Goal: Task Accomplishment & Management: Manage account settings

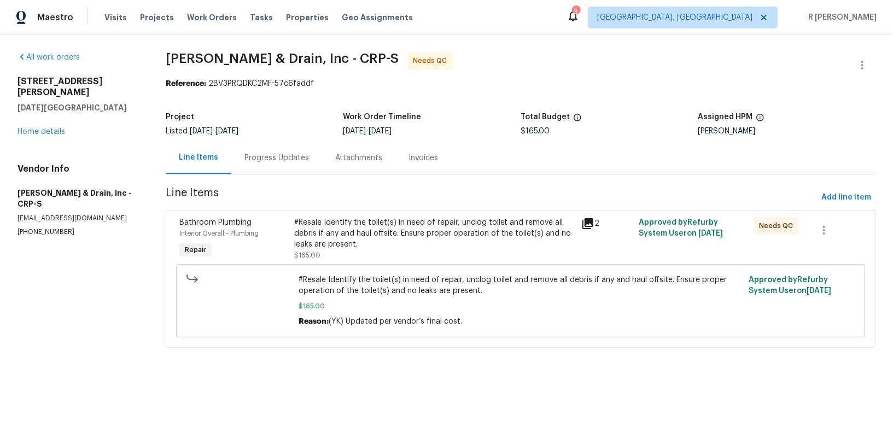
click at [275, 168] on div "Progress Updates" at bounding box center [276, 158] width 91 height 32
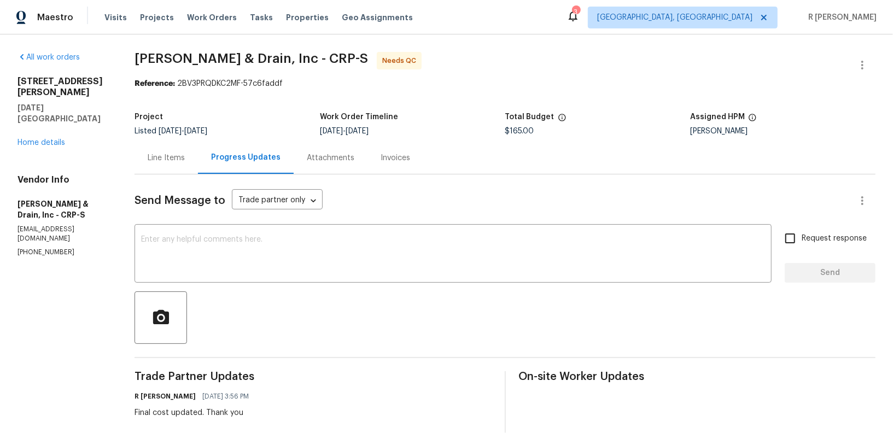
click at [171, 162] on div "Line Items" at bounding box center [166, 158] width 37 height 11
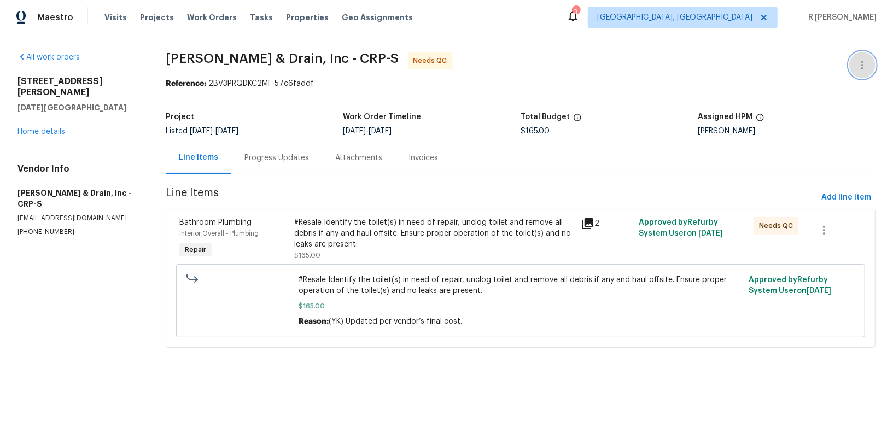
click at [858, 63] on icon "button" at bounding box center [861, 64] width 13 height 13
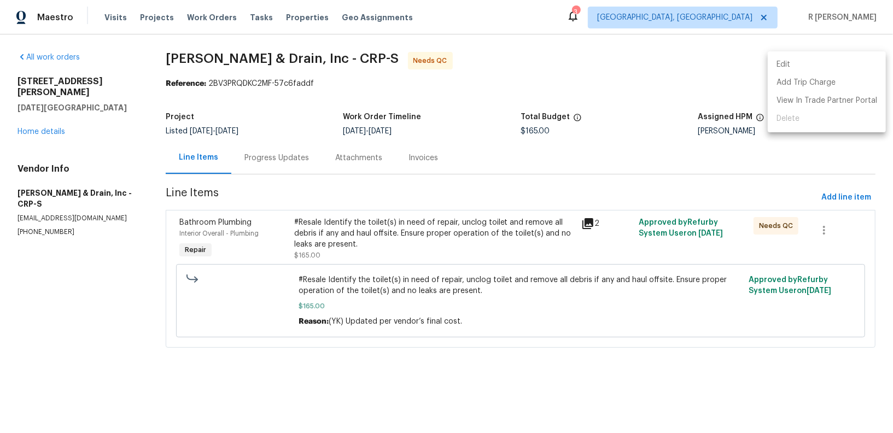
click at [809, 67] on li "Edit" at bounding box center [826, 65] width 118 height 18
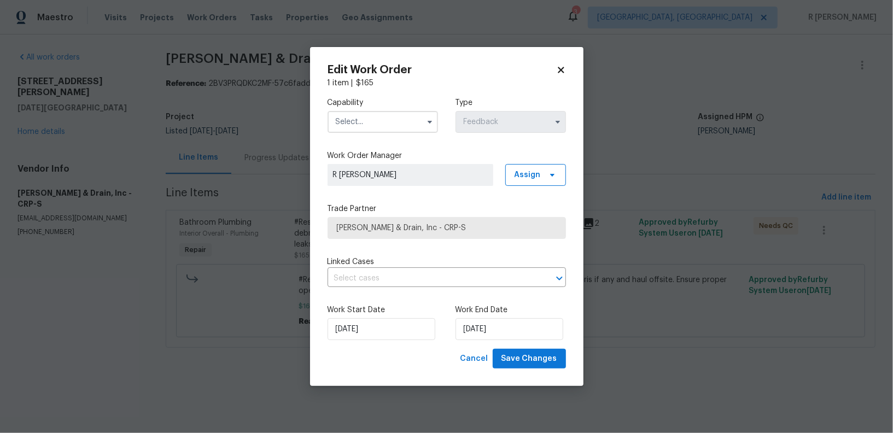
click at [381, 119] on input "text" at bounding box center [382, 122] width 110 height 22
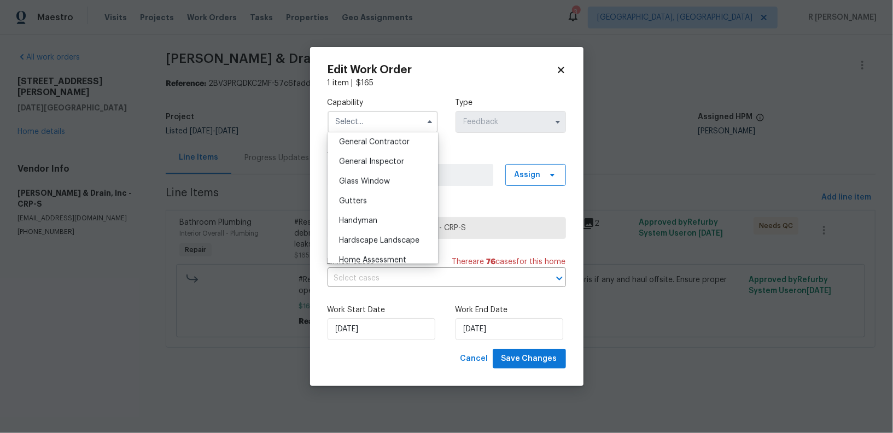
scroll to position [515, 0]
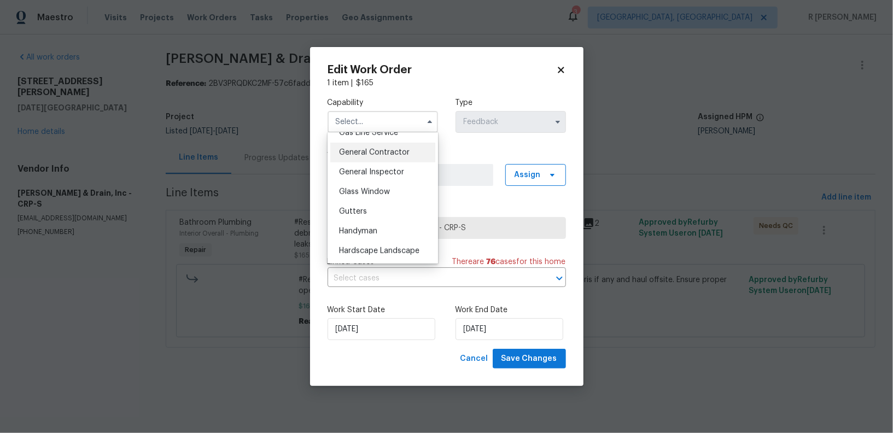
click at [391, 161] on div "General Contractor" at bounding box center [382, 153] width 105 height 20
type input "General Contractor"
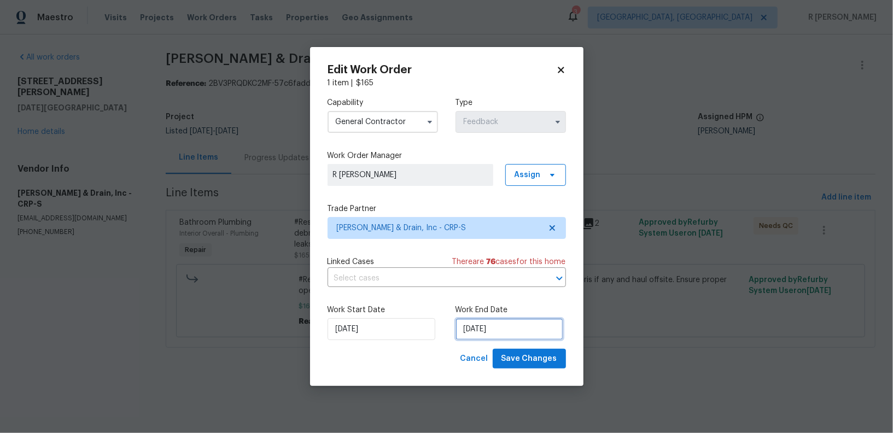
click at [465, 337] on input "27/08/2025" at bounding box center [509, 329] width 108 height 22
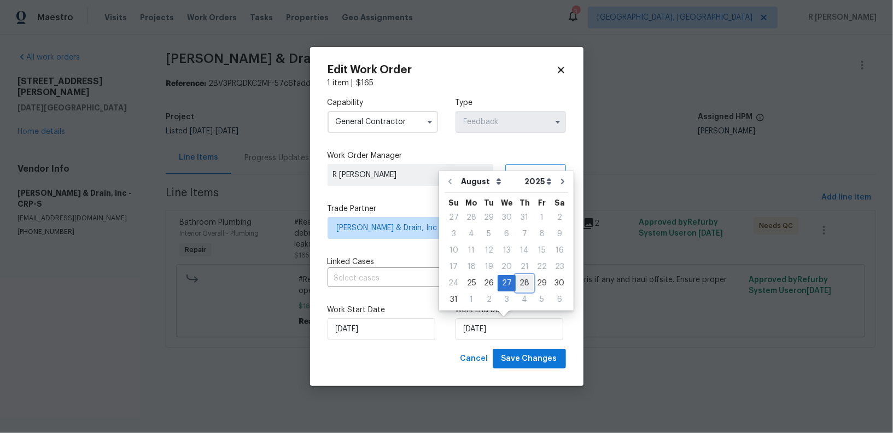
click at [519, 284] on div "28" at bounding box center [523, 283] width 17 height 15
type input "28/08/2025"
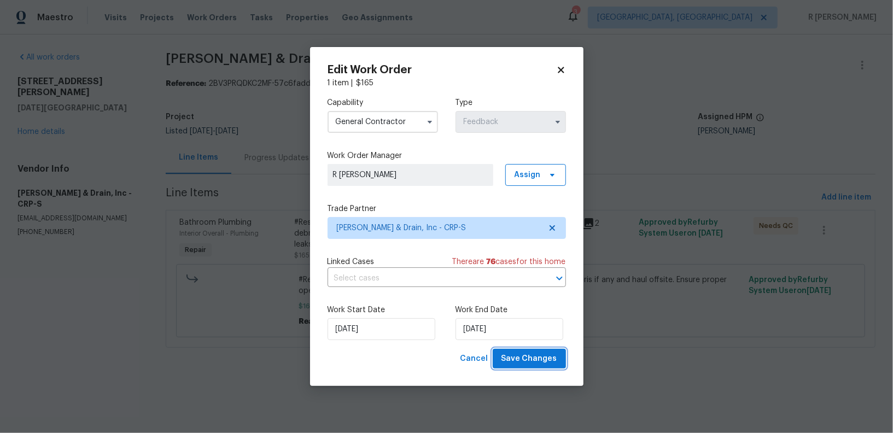
click at [519, 357] on span "Save Changes" at bounding box center [529, 359] width 56 height 14
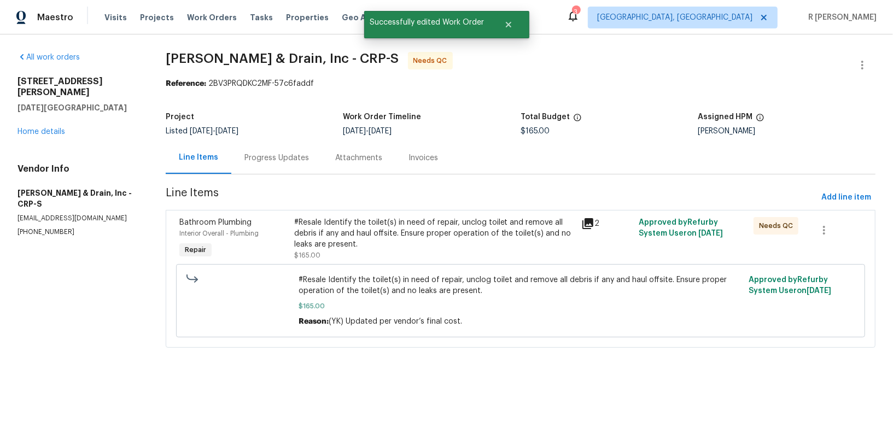
click at [277, 168] on div "Progress Updates" at bounding box center [276, 158] width 91 height 32
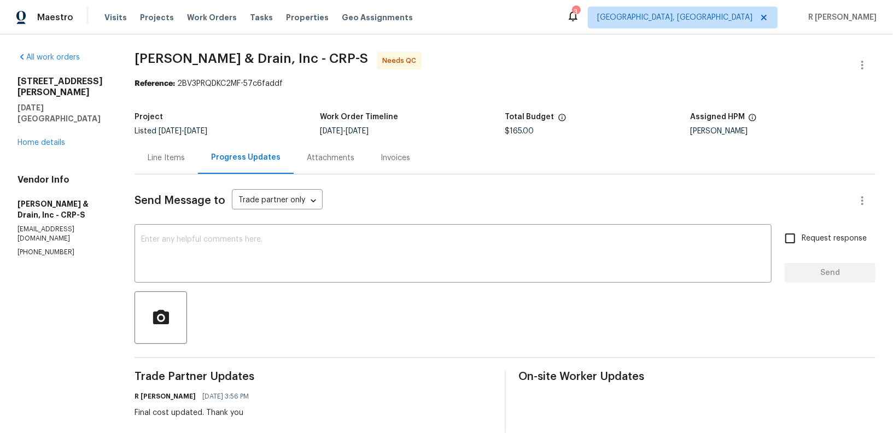
click at [169, 167] on div "Line Items" at bounding box center [165, 158] width 63 height 32
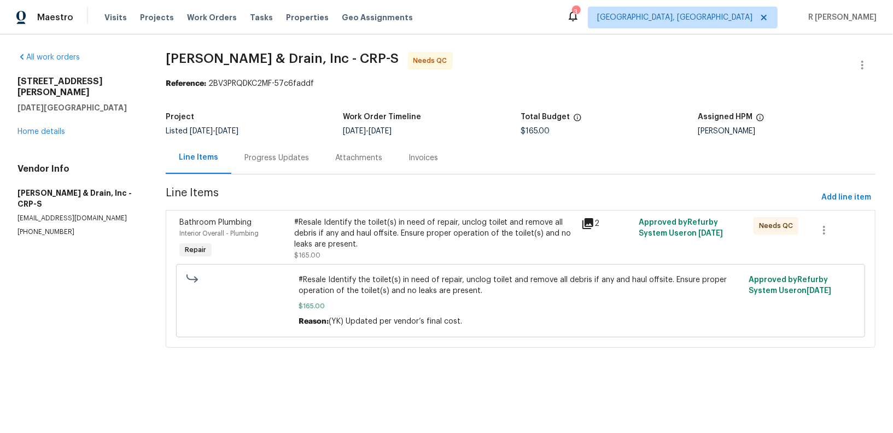
click at [399, 244] on div "#Resale Identify the toilet(s) in need of repair, unclog toilet and remove all …" at bounding box center [434, 233] width 280 height 33
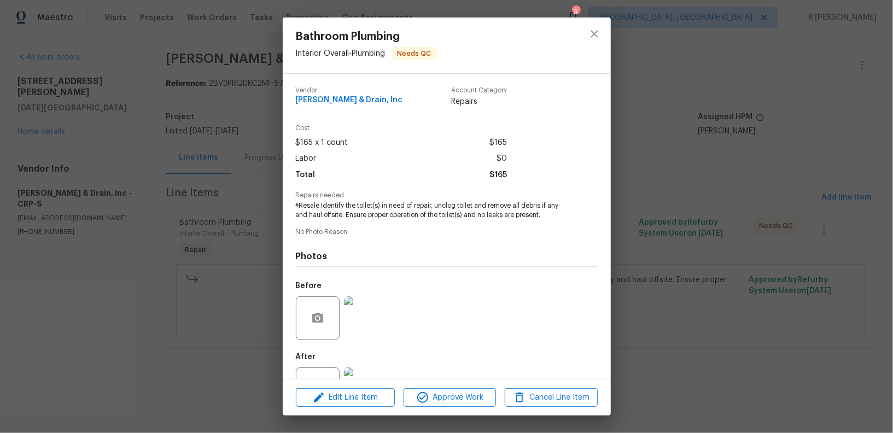
scroll to position [43, 0]
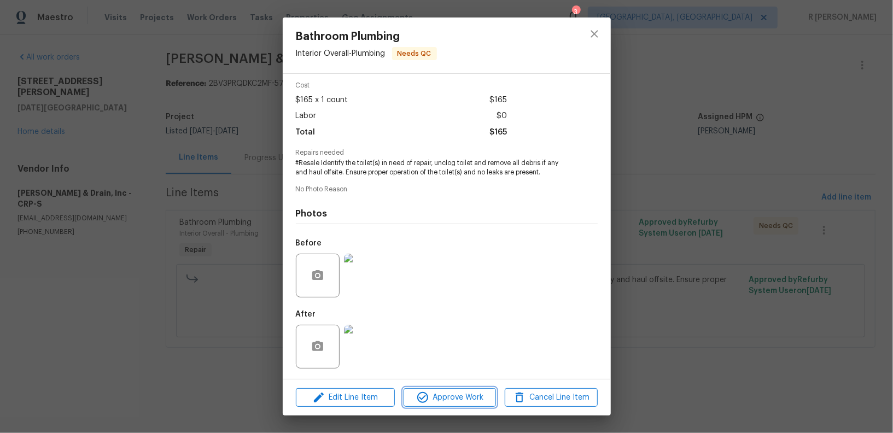
click at [442, 401] on span "Approve Work" at bounding box center [450, 398] width 86 height 14
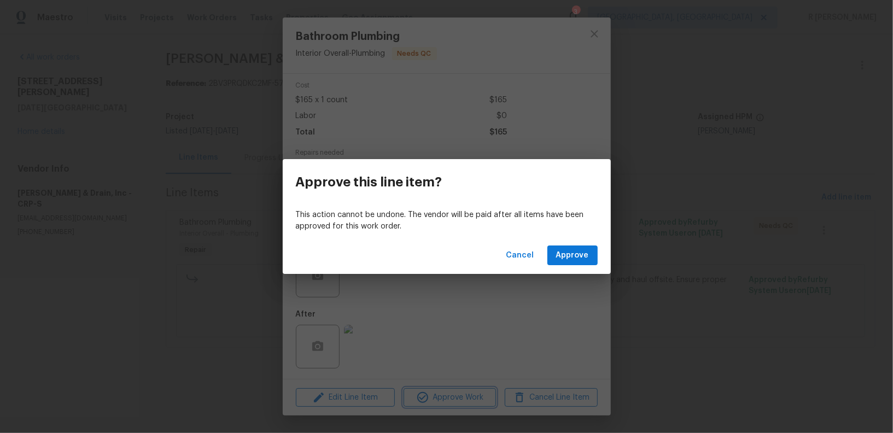
click at [509, 305] on div "Approve this line item? This action cannot be undone. The vendor will be paid a…" at bounding box center [446, 216] width 893 height 433
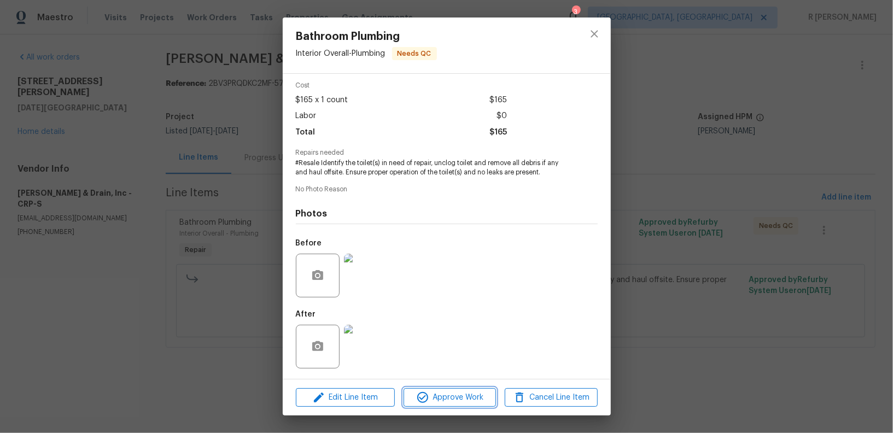
click at [461, 389] on button "Approve Work" at bounding box center [449, 397] width 92 height 19
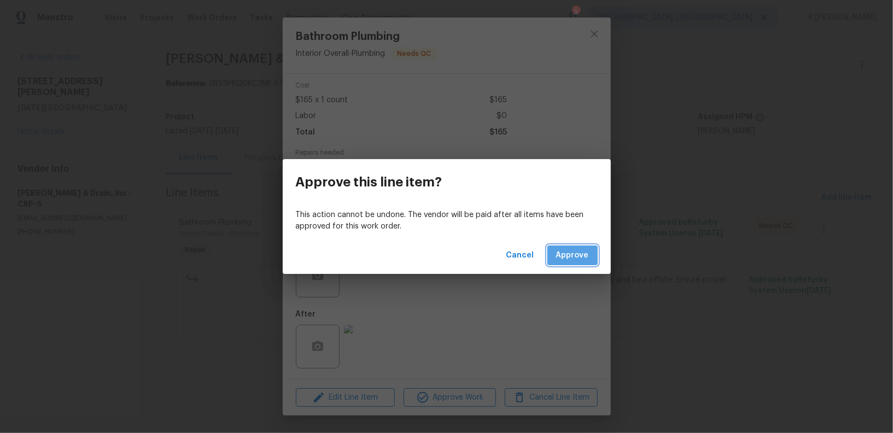
click at [588, 253] on span "Approve" at bounding box center [572, 256] width 33 height 14
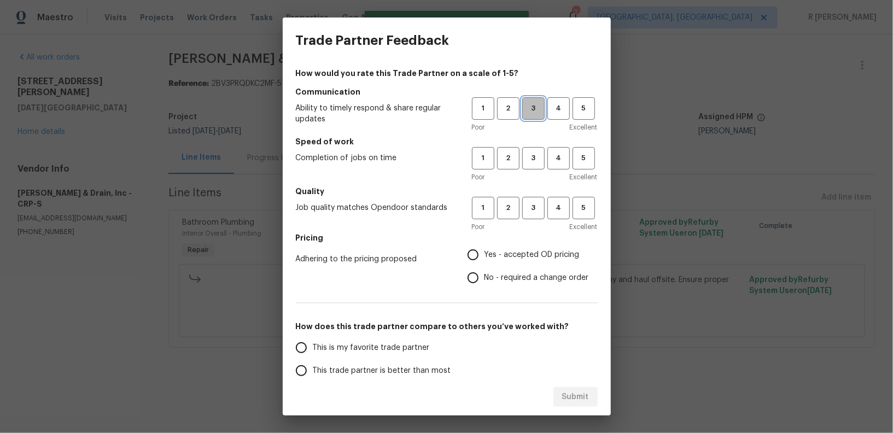
click at [538, 109] on span "3" at bounding box center [533, 108] width 20 height 13
click at [538, 155] on span "3" at bounding box center [533, 158] width 20 height 13
click at [536, 219] on button "3" at bounding box center [533, 208] width 22 height 22
click at [473, 245] on input "Yes - accepted OD pricing" at bounding box center [472, 254] width 23 height 23
radio input "true"
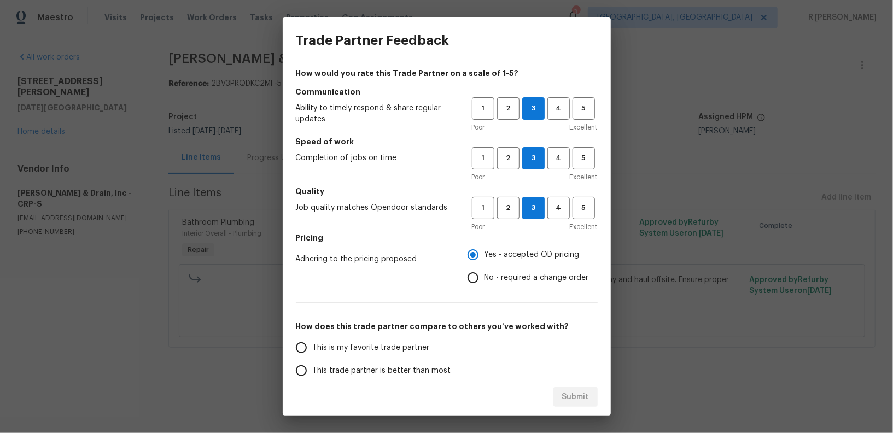
scroll to position [122, 0]
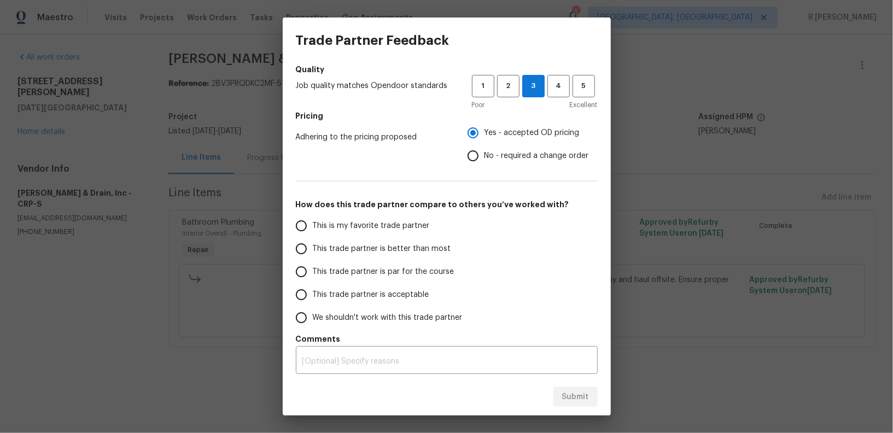
click at [360, 243] on span "This trade partner is better than most" at bounding box center [382, 248] width 138 height 11
click at [313, 243] on input "This trade partner is better than most" at bounding box center [301, 248] width 23 height 23
click at [573, 392] on span "Submit" at bounding box center [575, 397] width 27 height 14
radio input "true"
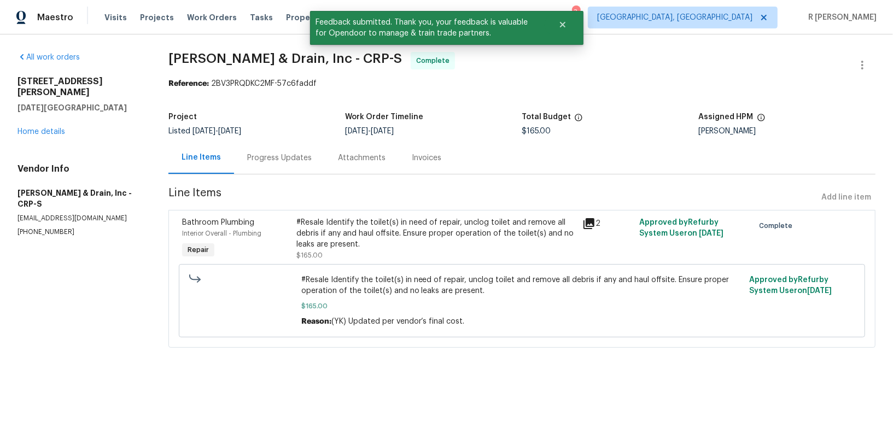
click at [302, 155] on div "Progress Updates" at bounding box center [279, 158] width 65 height 11
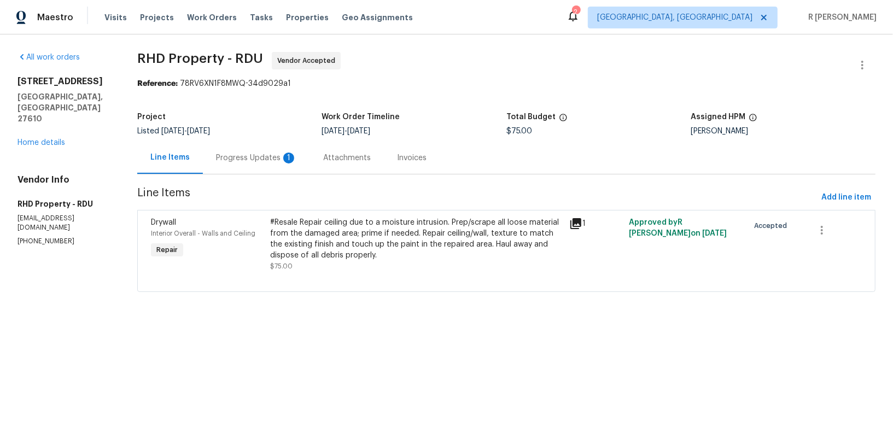
click at [262, 160] on div "Progress Updates 1" at bounding box center [256, 158] width 81 height 11
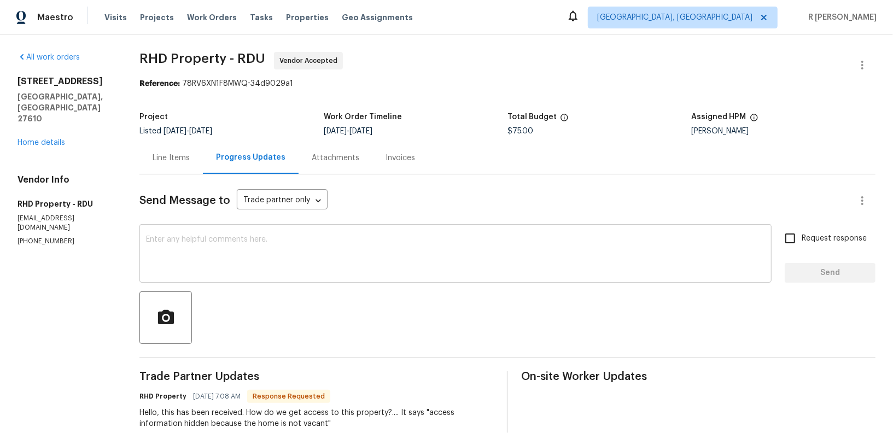
click at [358, 242] on textarea at bounding box center [455, 255] width 619 height 38
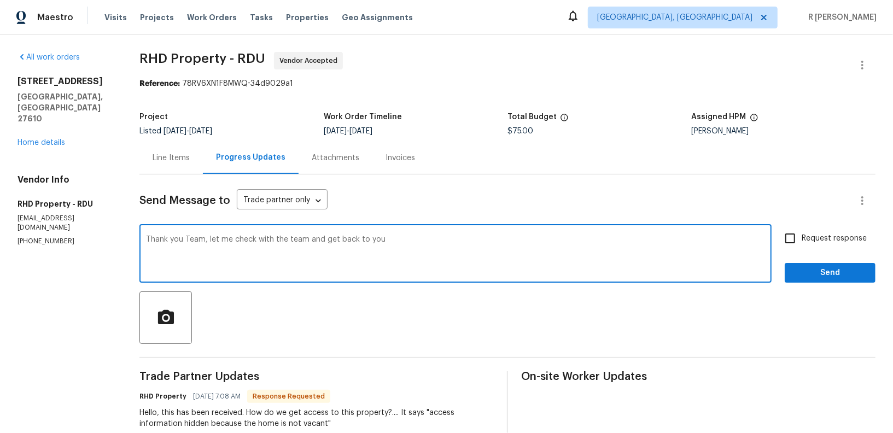
type textarea "Thank you Team, let me check with the team and get back to you"
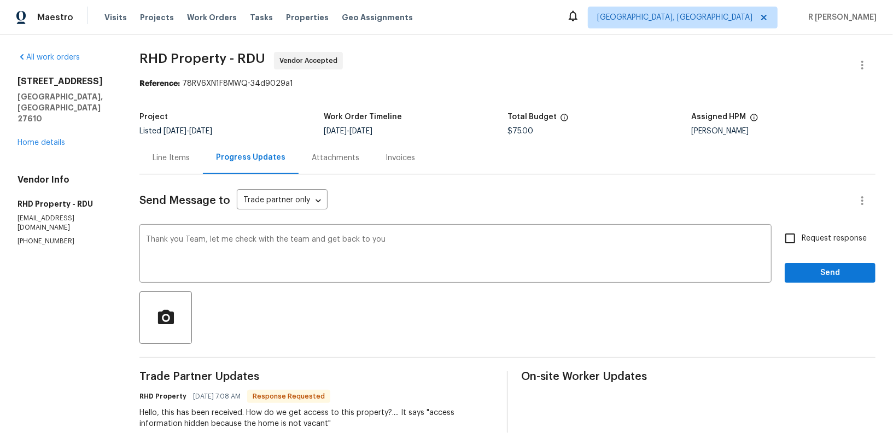
click at [834, 285] on div "Send Message to Trade partner only Trade partner only ​ Thank you Team, let me …" at bounding box center [507, 345] width 736 height 343
click at [825, 277] on span "Send" at bounding box center [829, 273] width 73 height 14
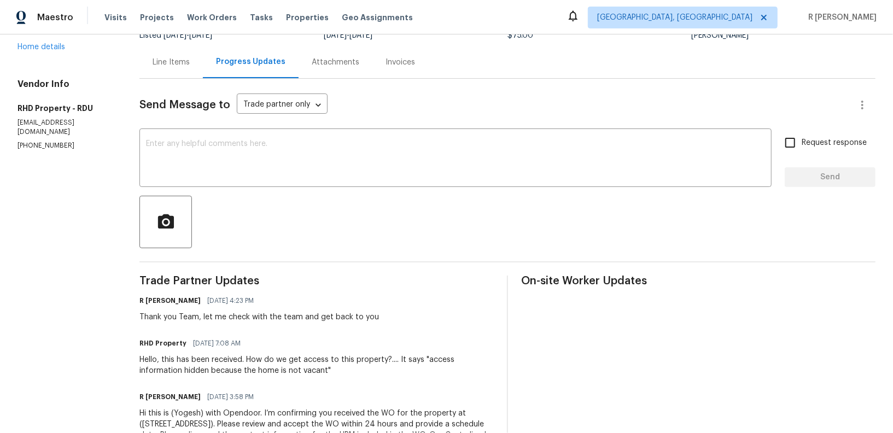
scroll to position [145, 0]
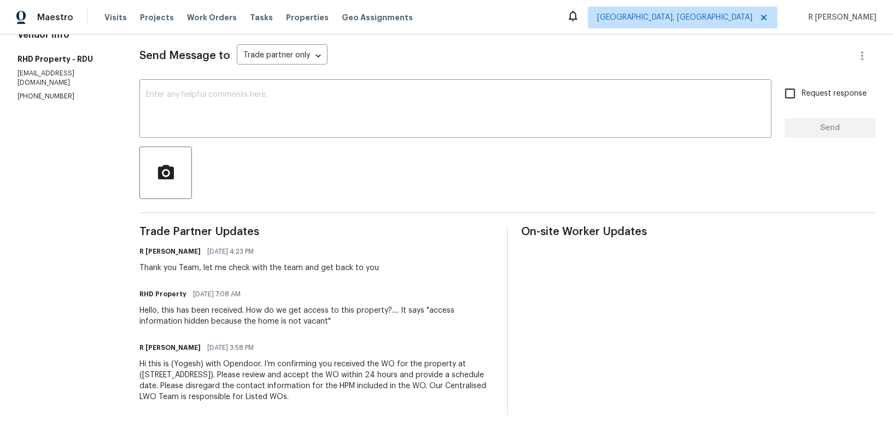
click at [267, 316] on div "Hello, this has been received. How do we get access to this property?.... It sa…" at bounding box center [316, 316] width 354 height 22
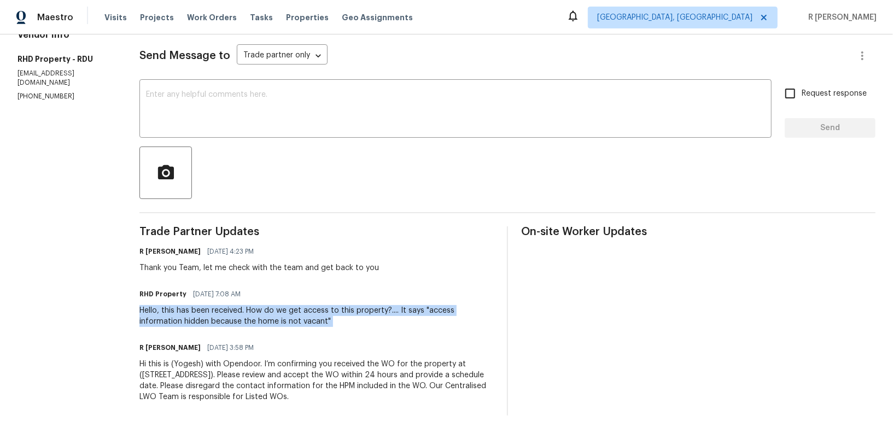
click at [267, 316] on div "Hello, this has been received. How do we get access to this property?.... It sa…" at bounding box center [316, 316] width 354 height 22
copy div "Hello, this has been received. How do we get access to this property?.... It sa…"
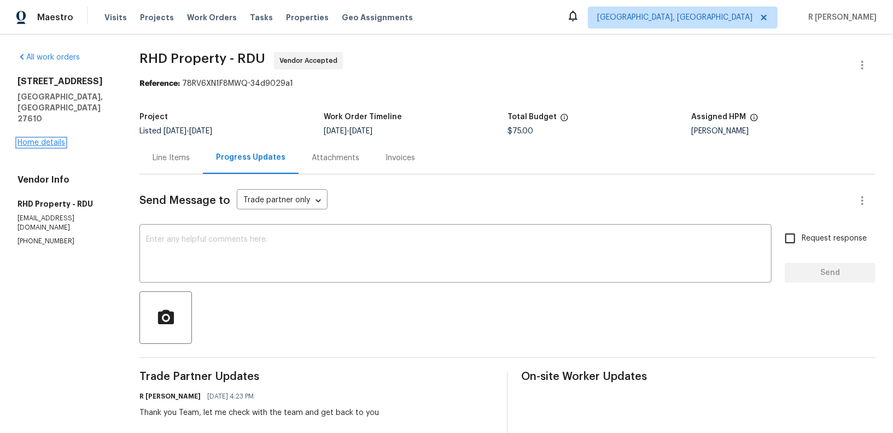
click at [43, 139] on link "Home details" at bounding box center [41, 143] width 48 height 8
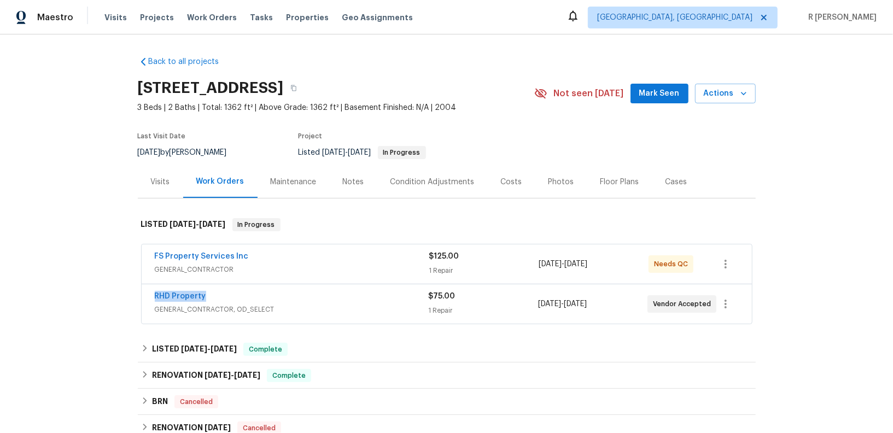
drag, startPoint x: 214, startPoint y: 297, endPoint x: 153, endPoint y: 294, distance: 61.9
click at [153, 294] on div "RHD Property GENERAL_CONTRACTOR, OD_SELECT $75.00 1 Repair 8/25/2025 - 8/27/202…" at bounding box center [447, 303] width 610 height 39
copy link "RHD Property"
click at [153, 294] on div "RHD Property GENERAL_CONTRACTOR, OD_SELECT $75.00 1 Repair 8/25/2025 - 8/27/202…" at bounding box center [447, 303] width 610 height 39
drag, startPoint x: 211, startPoint y: 292, endPoint x: 130, endPoint y: 292, distance: 81.4
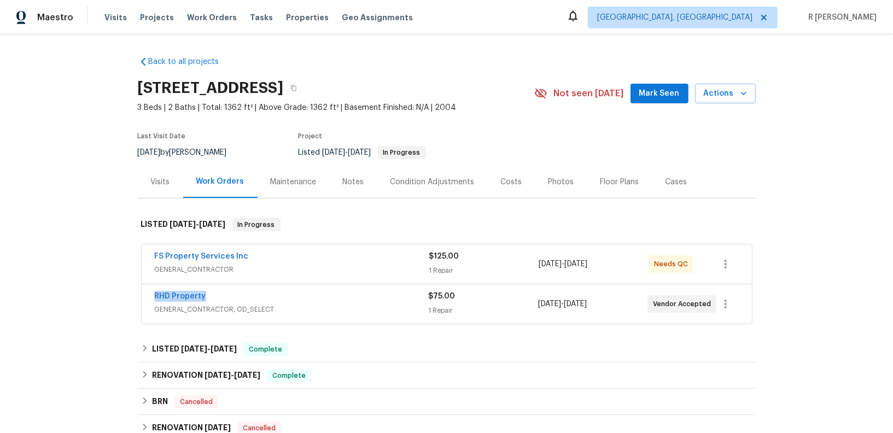
click at [130, 292] on div "Back to all projects 5612 Tealbrook Dr, Raleigh, NC 27610 3 Beds | 2 Baths | To…" at bounding box center [446, 233] width 893 height 399
copy link "RHD Property"
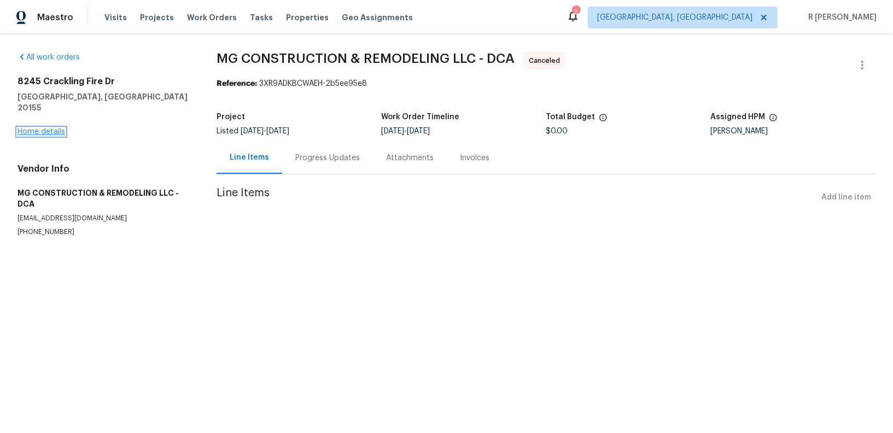
click at [36, 128] on link "Home details" at bounding box center [41, 132] width 48 height 8
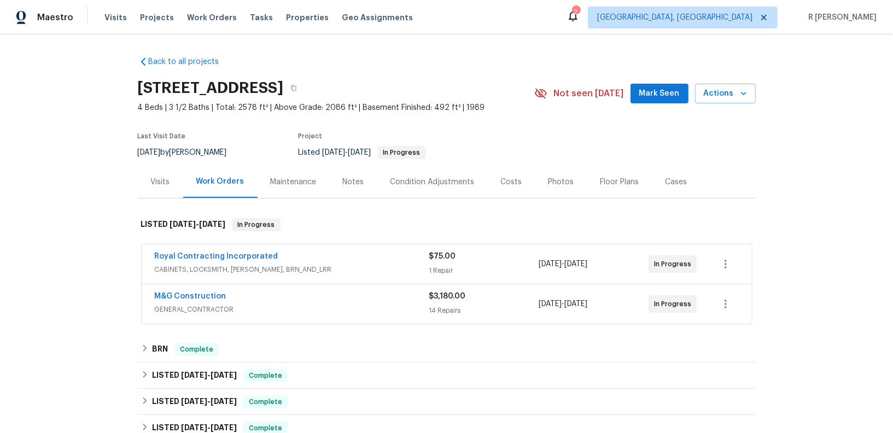
click at [192, 260] on span "Royal Contracting Incorporated" at bounding box center [217, 256] width 124 height 11
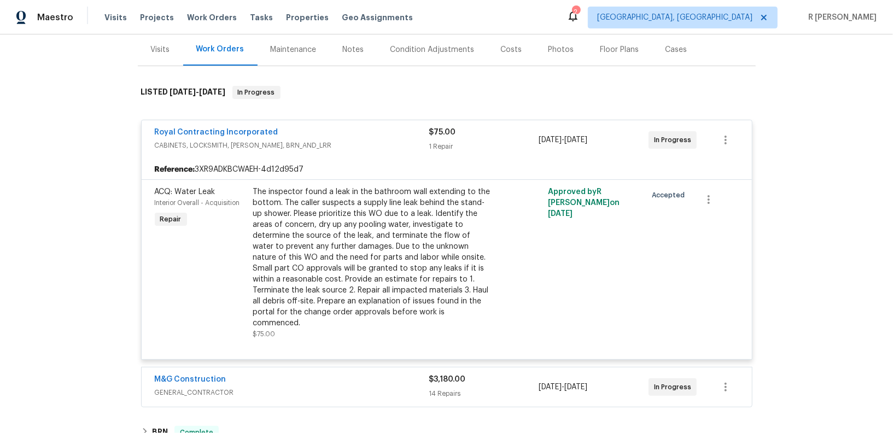
scroll to position [121, 0]
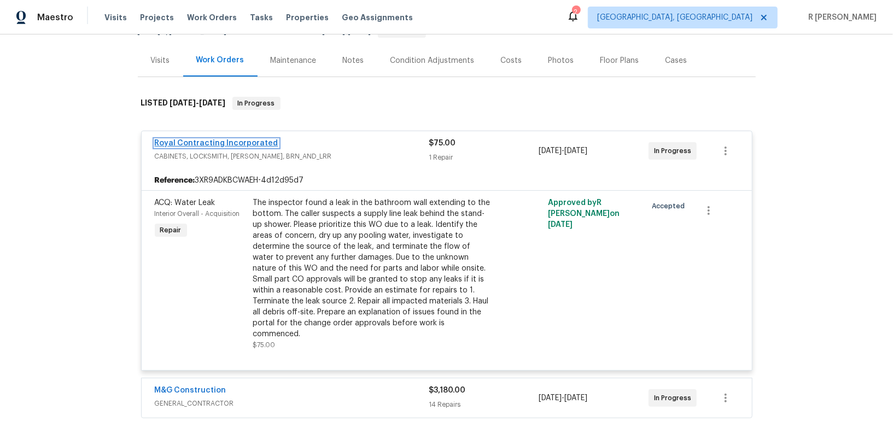
click at [225, 139] on link "Royal Contracting Incorporated" at bounding box center [217, 143] width 124 height 8
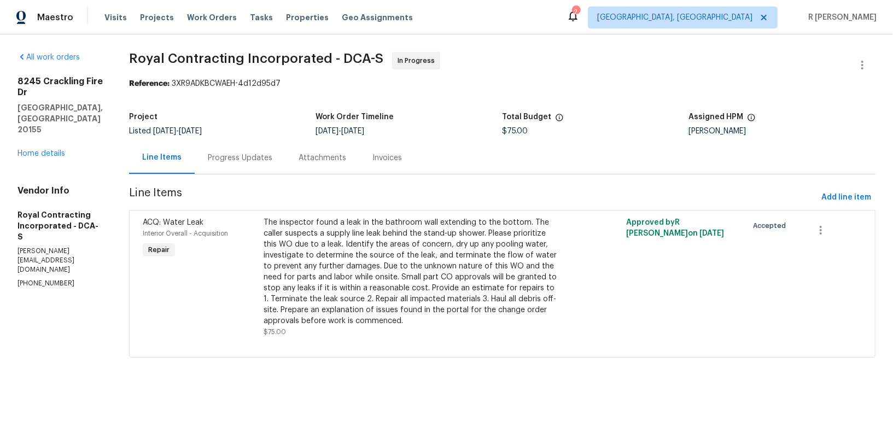
click at [254, 155] on div "Progress Updates" at bounding box center [240, 158] width 65 height 11
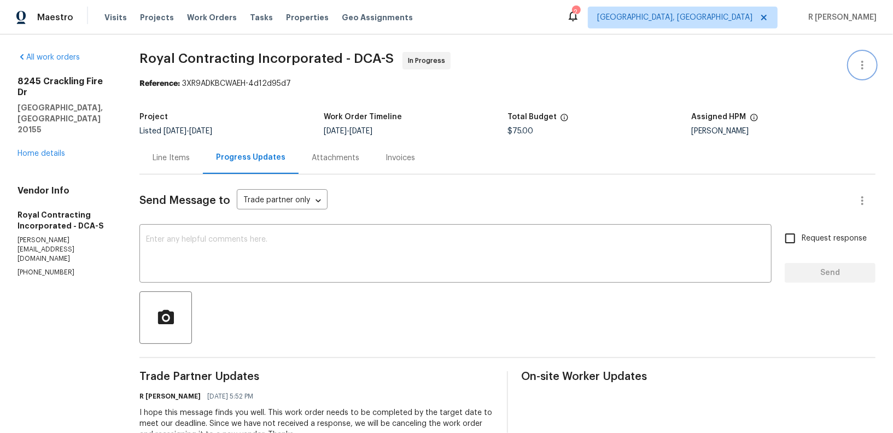
click at [866, 56] on button "button" at bounding box center [862, 65] width 26 height 26
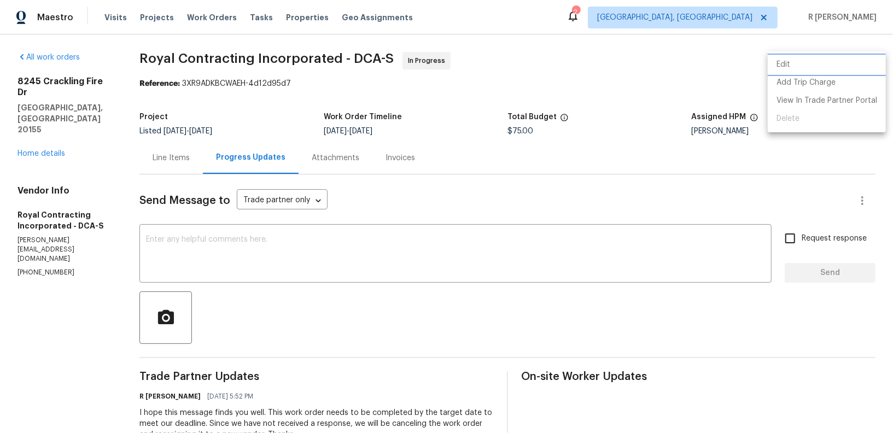
click at [801, 66] on li "Edit" at bounding box center [826, 65] width 118 height 18
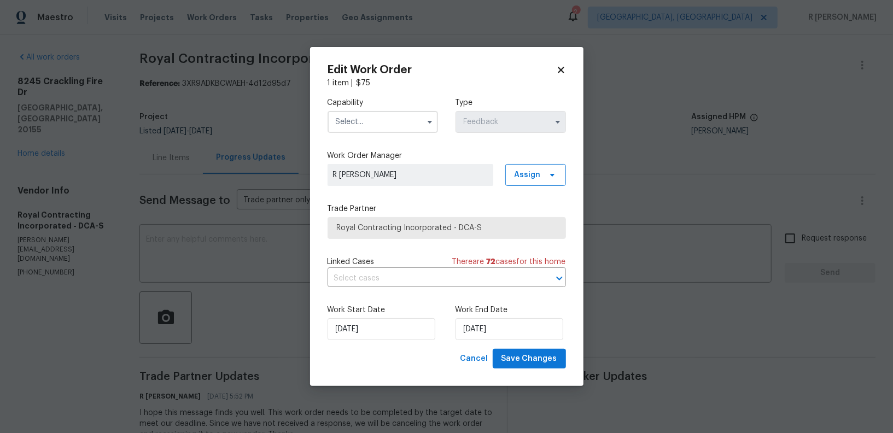
click at [392, 127] on input "text" at bounding box center [382, 122] width 110 height 22
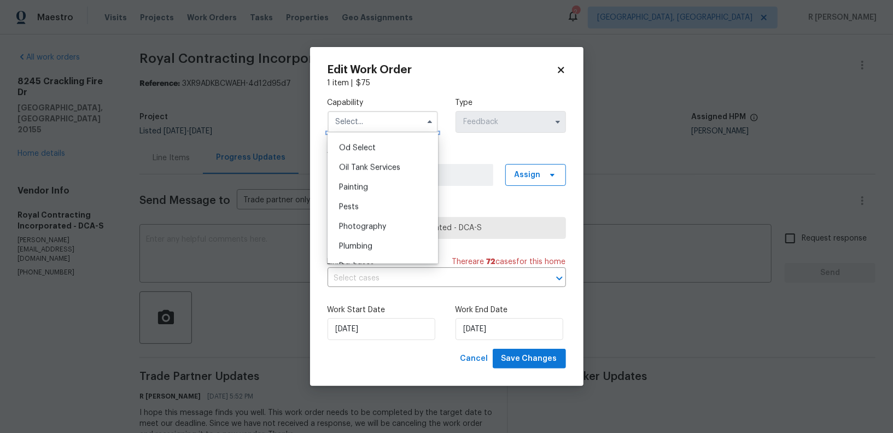
scroll to position [897, 0]
click at [351, 226] on span "Plumbing" at bounding box center [355, 225] width 33 height 8
type input "Plumbing"
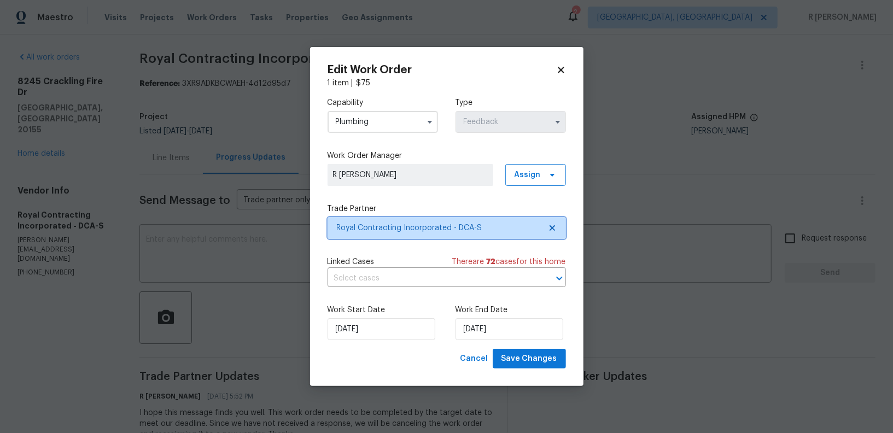
click at [372, 237] on span "Royal Contracting Incorporated - DCA-S" at bounding box center [446, 228] width 238 height 22
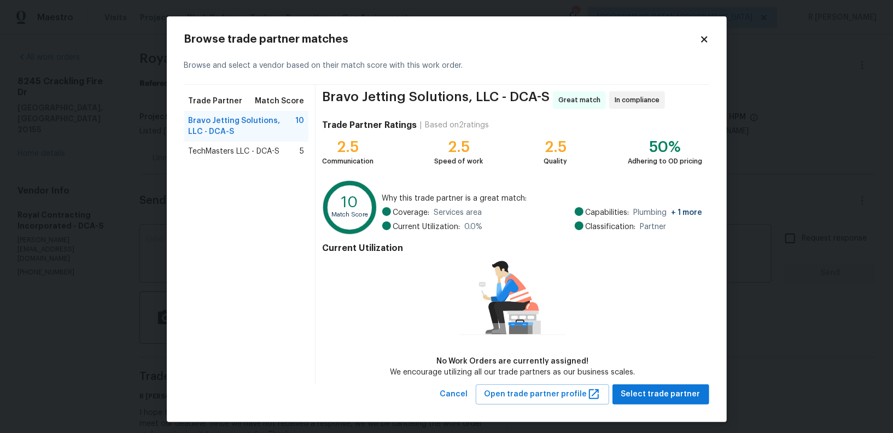
scroll to position [4, 0]
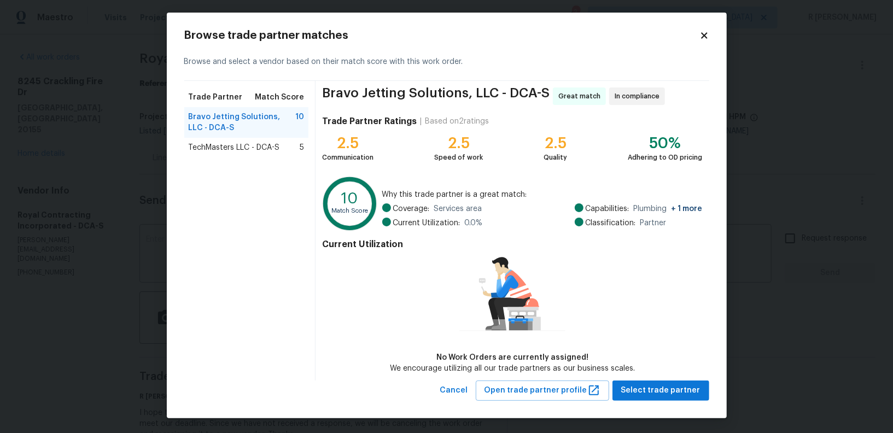
click at [710, 34] on div "Browse trade partner matches Browse and select a vendor based on their match sc…" at bounding box center [447, 216] width 560 height 406
click at [707, 34] on icon at bounding box center [704, 36] width 10 height 10
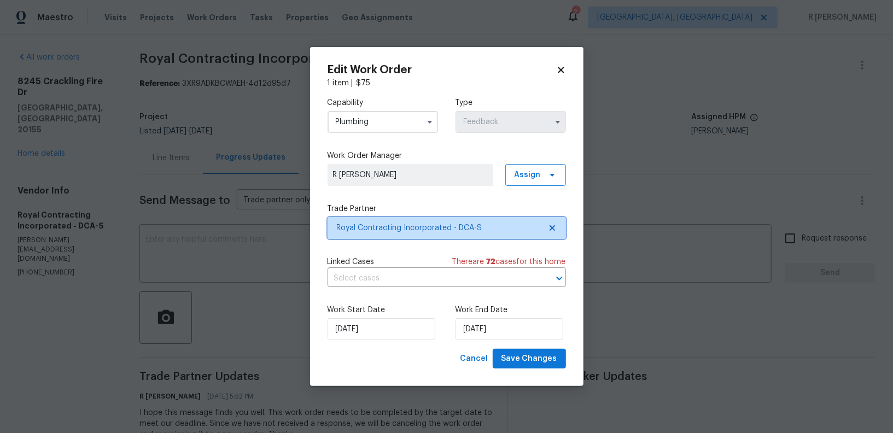
scroll to position [0, 0]
click at [565, 72] on icon at bounding box center [561, 70] width 10 height 10
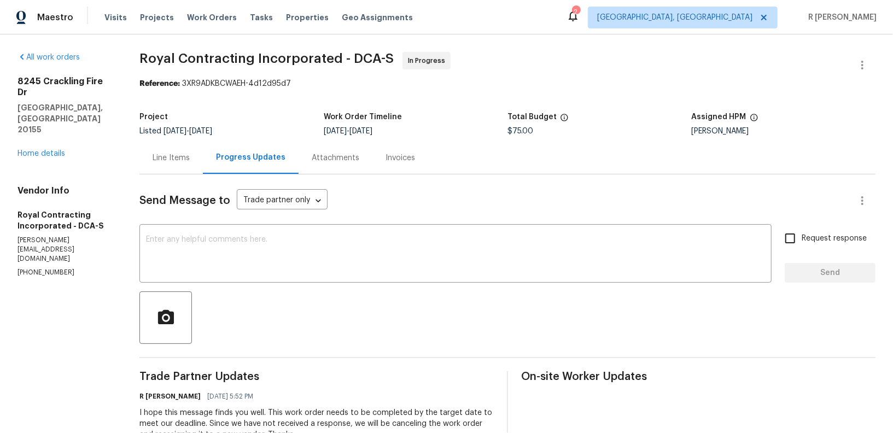
click at [175, 168] on div "Line Items" at bounding box center [170, 158] width 63 height 32
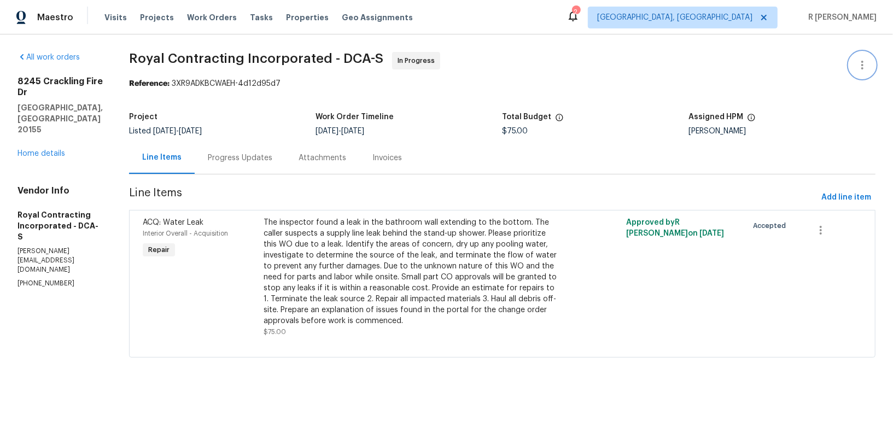
click at [866, 69] on icon "button" at bounding box center [861, 64] width 13 height 13
click at [801, 62] on li "Edit" at bounding box center [826, 65] width 118 height 18
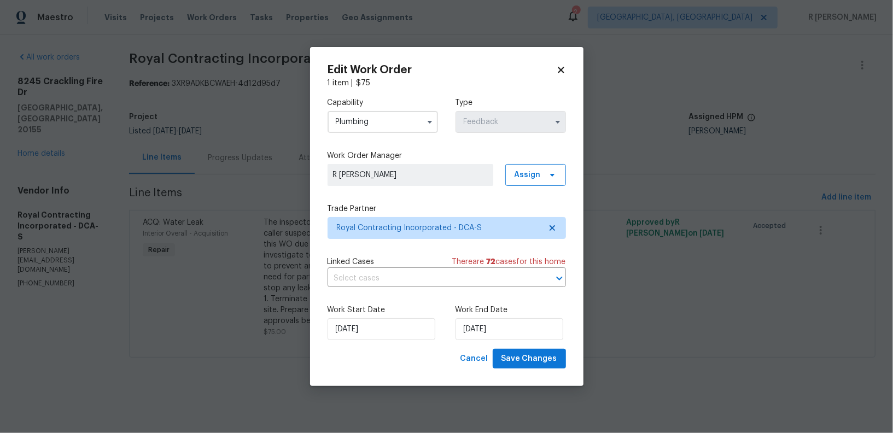
click at [386, 126] on input "Plumbing" at bounding box center [382, 122] width 110 height 22
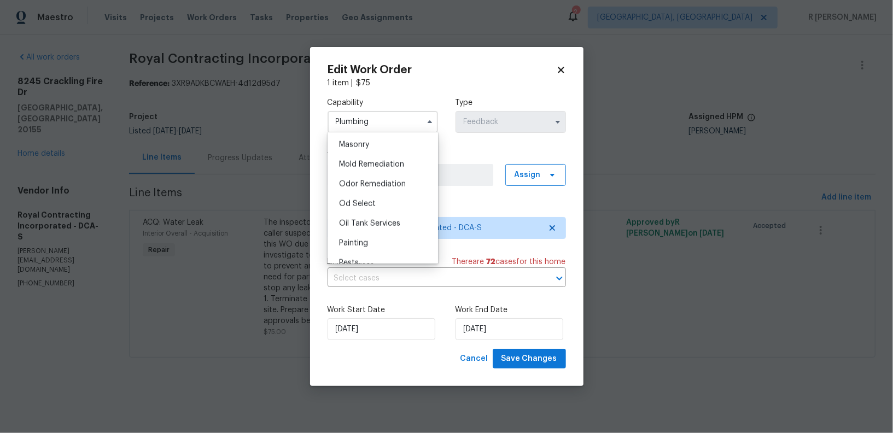
scroll to position [863, 0]
click at [354, 262] on span "Plumbing" at bounding box center [355, 260] width 33 height 8
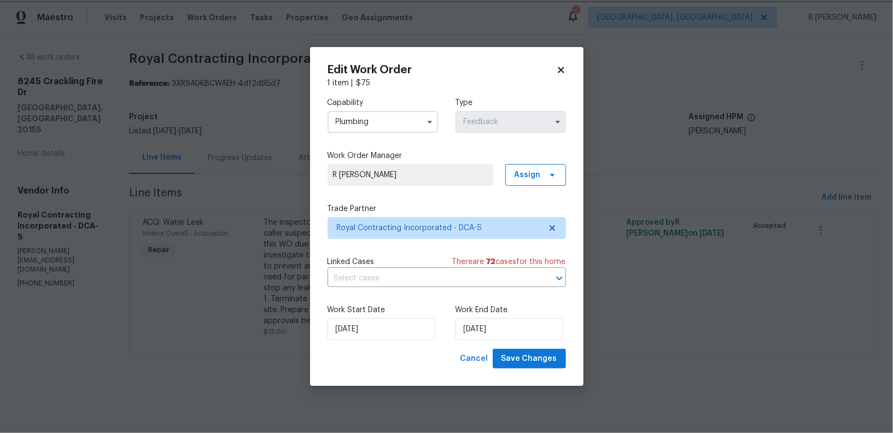
scroll to position [891, 0]
click at [375, 236] on span "Royal Contracting Incorporated - DCA-S" at bounding box center [446, 228] width 238 height 22
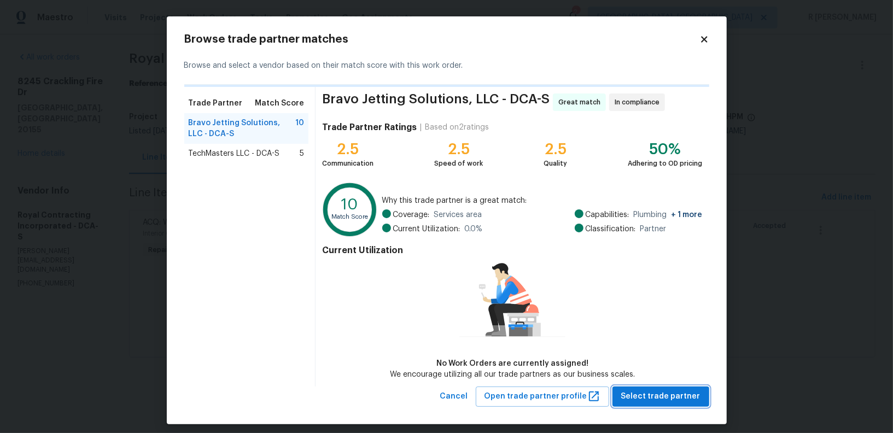
click at [680, 394] on span "Select trade partner" at bounding box center [660, 397] width 79 height 14
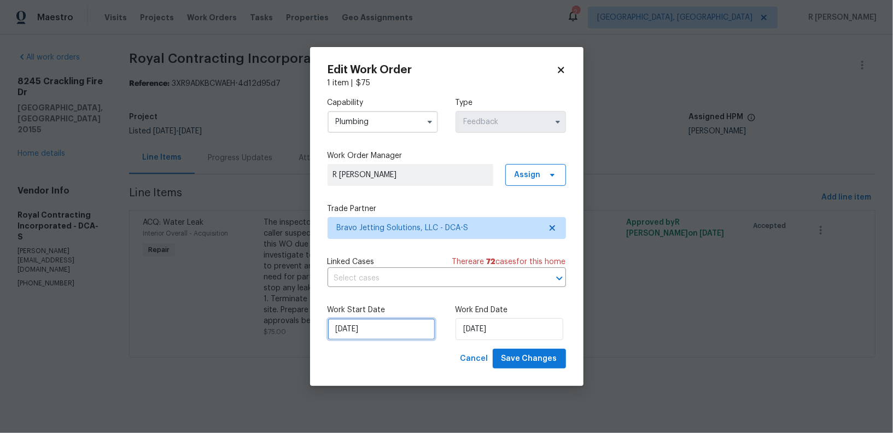
click at [373, 331] on input "13/08/2025" at bounding box center [381, 329] width 108 height 22
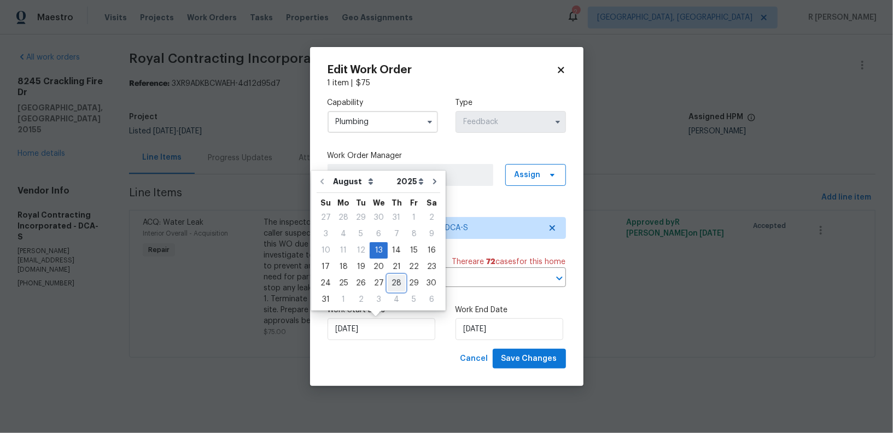
click at [391, 282] on div "28" at bounding box center [396, 283] width 17 height 15
type input "28/08/2025"
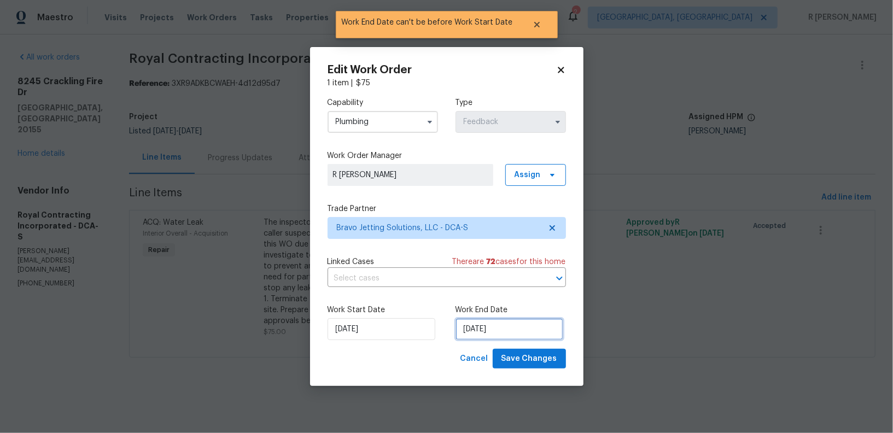
click at [481, 331] on input "28/08/2025" at bounding box center [509, 329] width 108 height 22
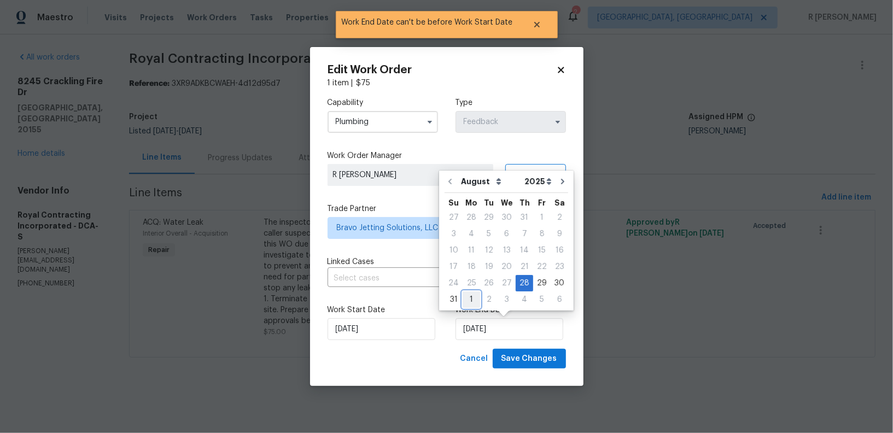
click at [467, 299] on div "1" at bounding box center [470, 299] width 17 height 15
type input "01/09/2025"
select select "8"
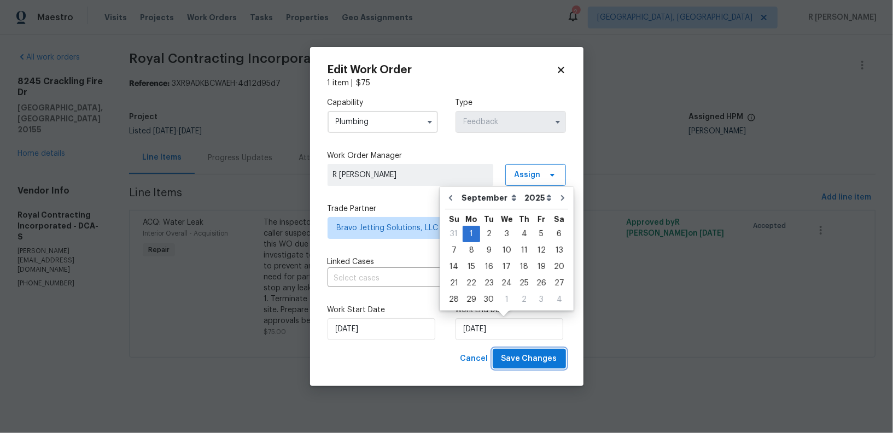
click at [523, 361] on span "Save Changes" at bounding box center [529, 359] width 56 height 14
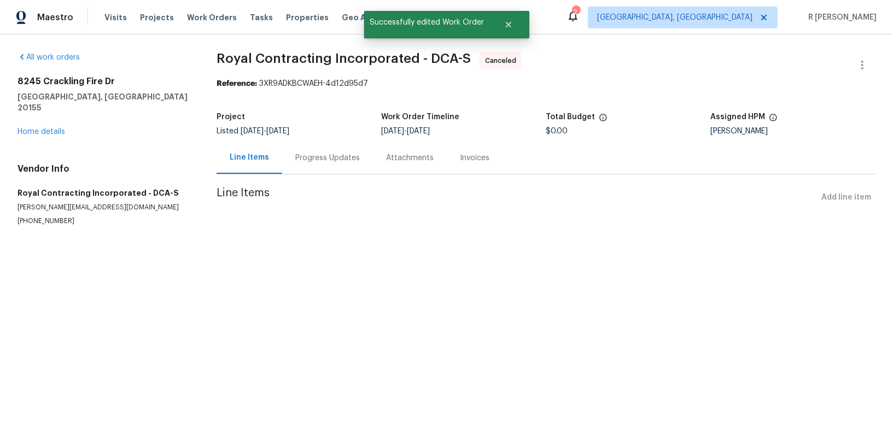
click at [302, 158] on div "Progress Updates" at bounding box center [327, 158] width 65 height 11
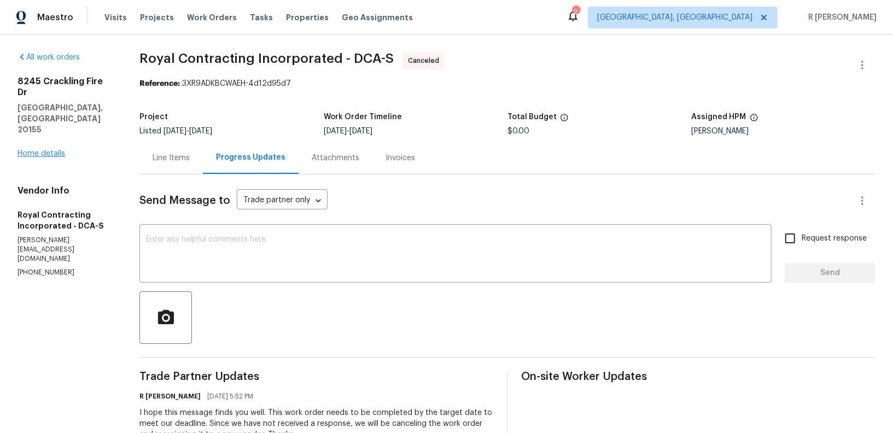
click at [55, 124] on div "8245 Crackling Fire Dr Gainesville, VA 20155 Home details" at bounding box center [65, 117] width 96 height 83
click at [54, 150] on link "Home details" at bounding box center [41, 154] width 48 height 8
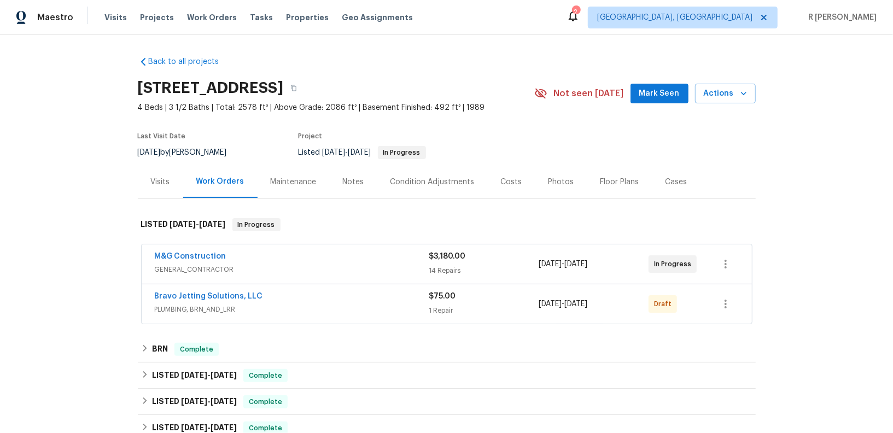
click at [256, 261] on div "M&G Construction" at bounding box center [292, 257] width 274 height 13
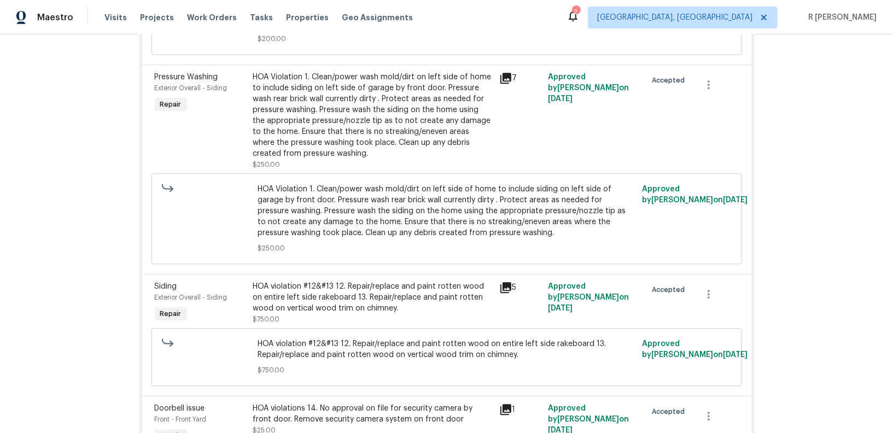
scroll to position [1945, 0]
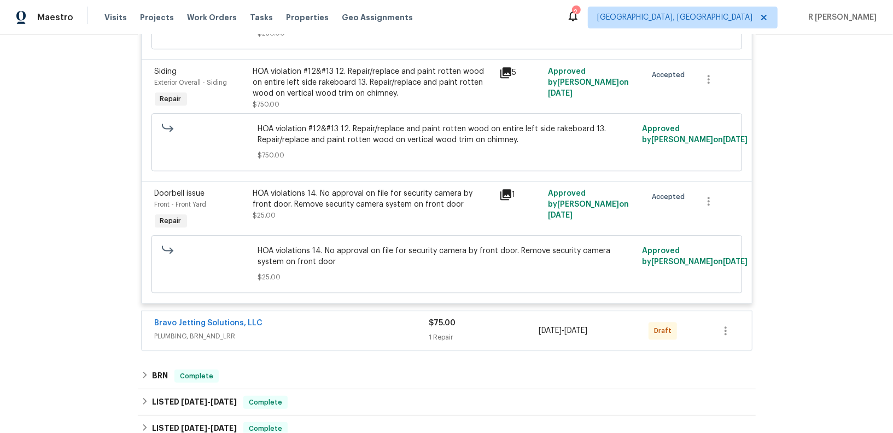
click at [347, 318] on div "Bravo Jetting Solutions, LLC" at bounding box center [292, 324] width 274 height 13
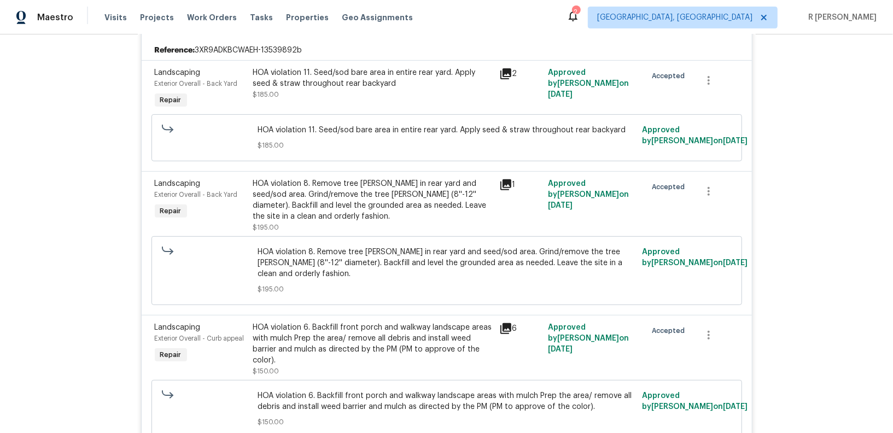
scroll to position [118, 0]
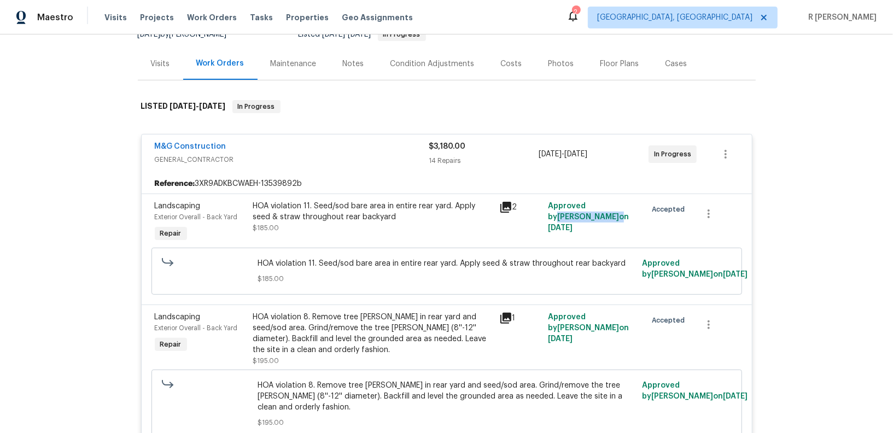
drag, startPoint x: 597, startPoint y: 204, endPoint x: 572, endPoint y: 215, distance: 27.6
click at [572, 215] on span "Approved by Nelson Flores on 8/27/2025" at bounding box center [588, 217] width 81 height 30
copy span "Nelson Flores"
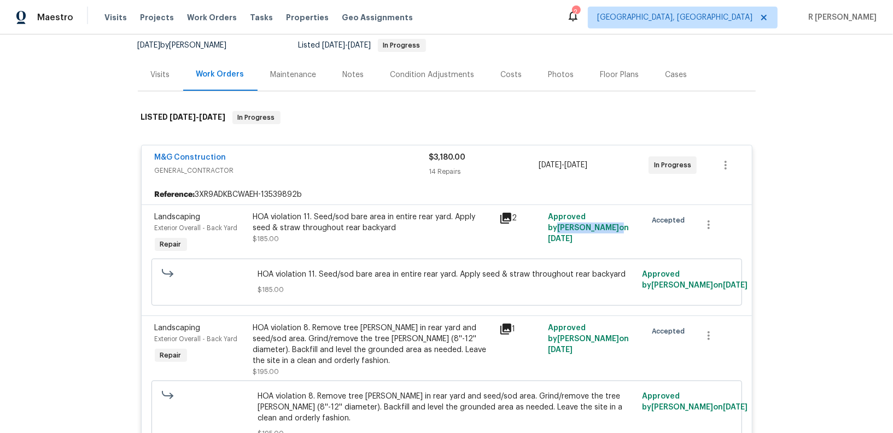
scroll to position [99, 0]
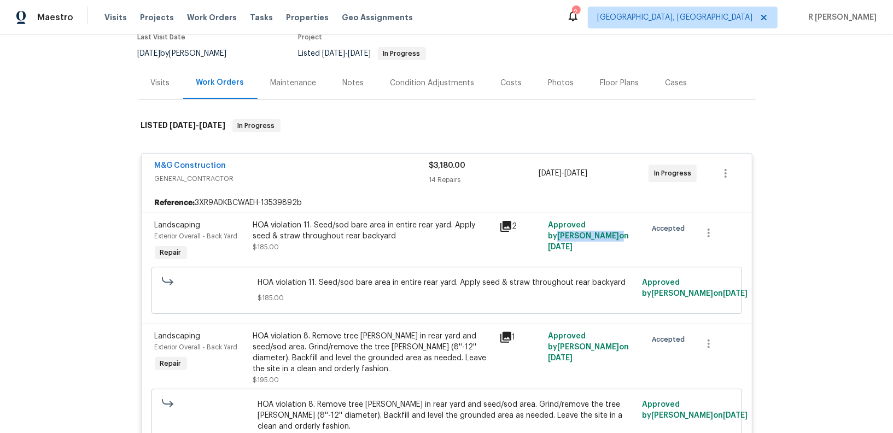
click at [330, 172] on div "M&G Construction" at bounding box center [292, 166] width 274 height 13
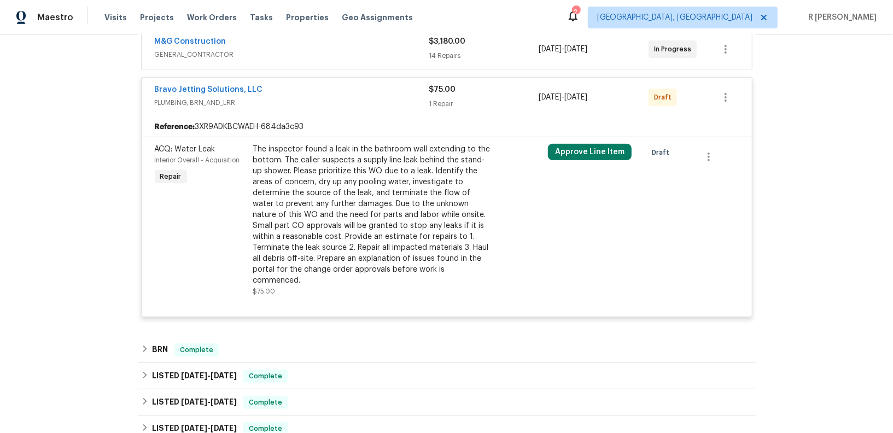
scroll to position [113, 0]
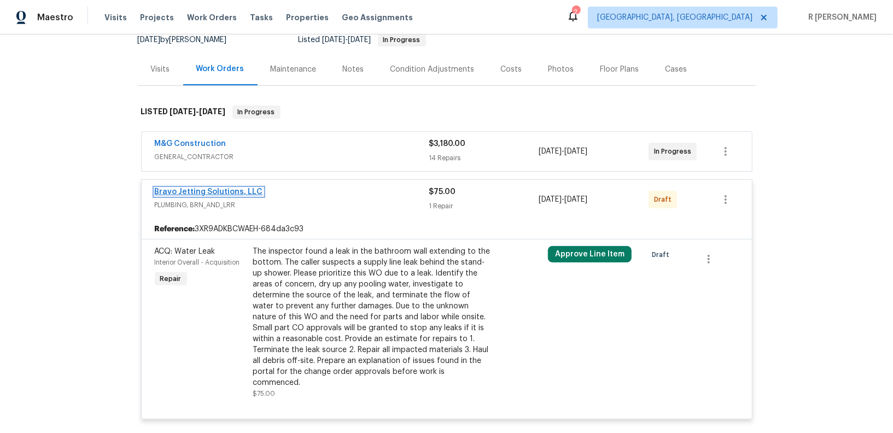
click at [218, 191] on link "Bravo Jetting Solutions, LLC" at bounding box center [209, 192] width 108 height 8
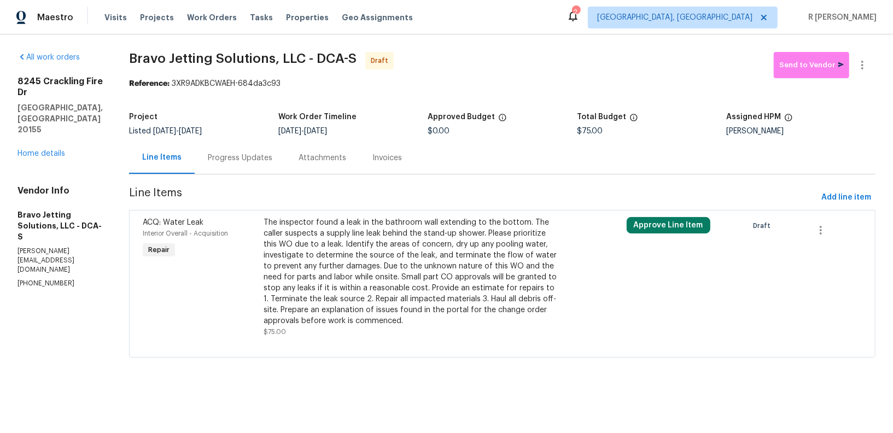
click at [259, 156] on div "Progress Updates" at bounding box center [240, 158] width 65 height 11
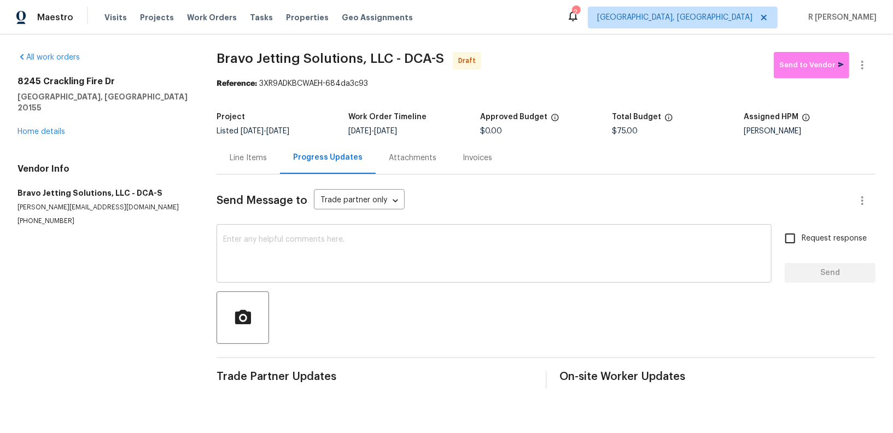
click at [354, 261] on textarea at bounding box center [494, 255] width 542 height 38
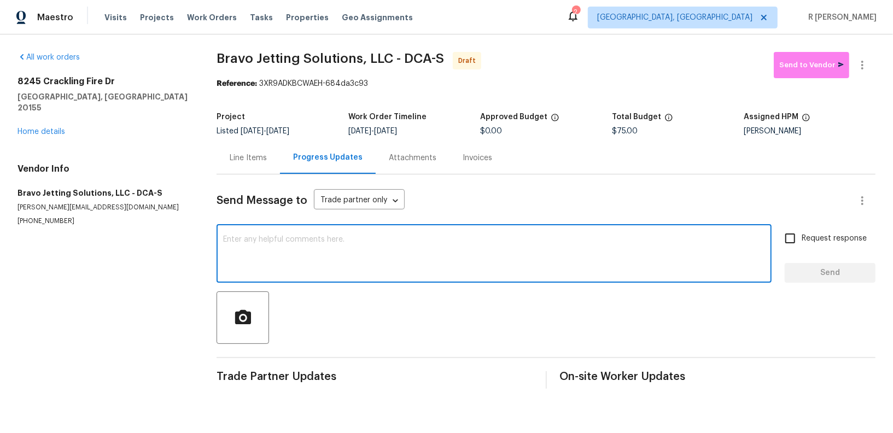
paste textarea "Hi this is (Yogesh) with Opendoor. I’m confirming you received the WO for the p…"
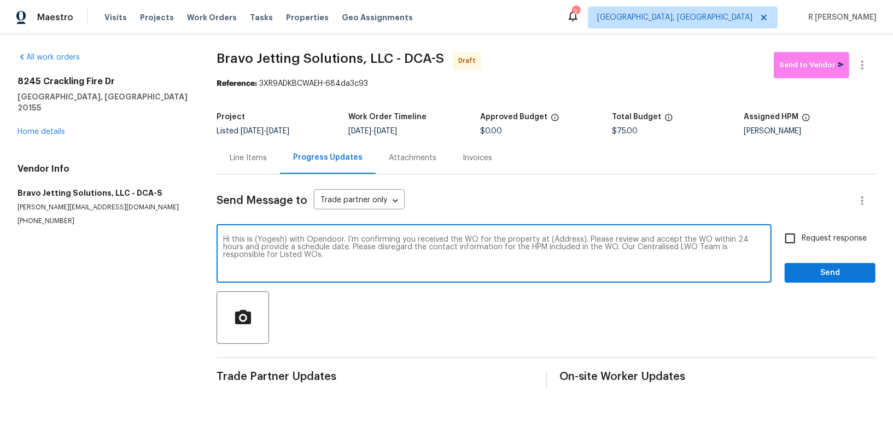
click at [556, 240] on textarea "Hi this is (Yogesh) with Opendoor. I’m confirming you received the WO for the p…" at bounding box center [494, 255] width 542 height 38
paste textarea "8245 Crackling Fire Dr, Gainesville, VA 20155"
type textarea "Hi this is (Yogesh) with Opendoor. I’m confirming you received the WO for the p…"
click at [792, 231] on input "Request response" at bounding box center [789, 238] width 23 height 23
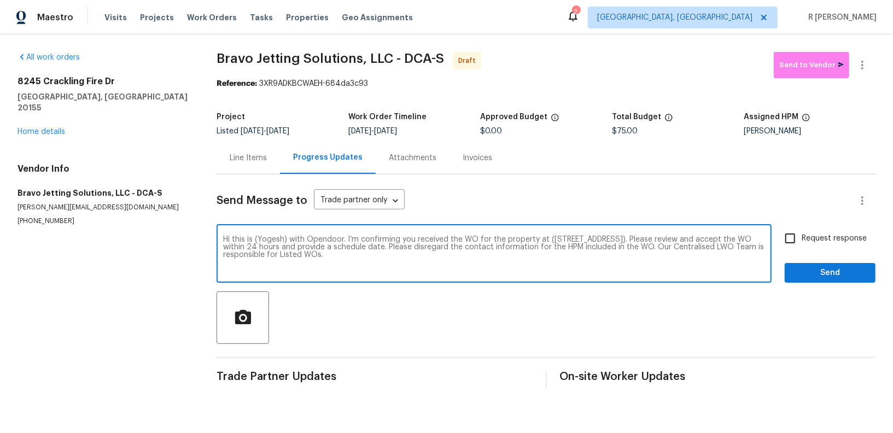
checkbox input "true"
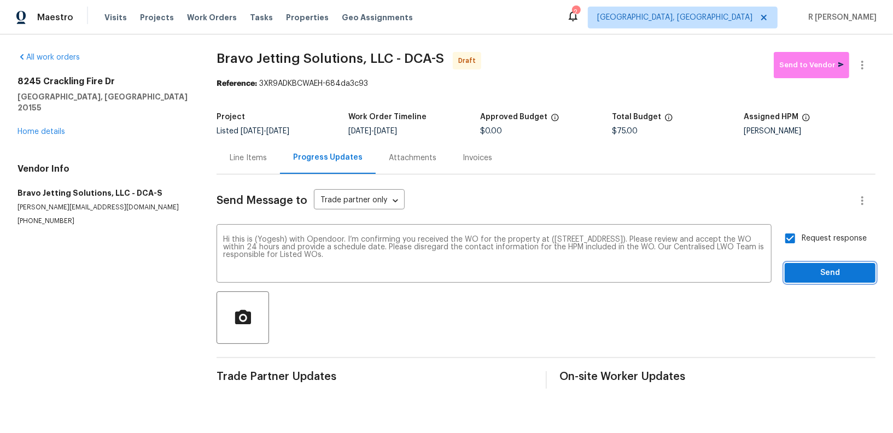
click at [803, 268] on span "Send" at bounding box center [829, 273] width 73 height 14
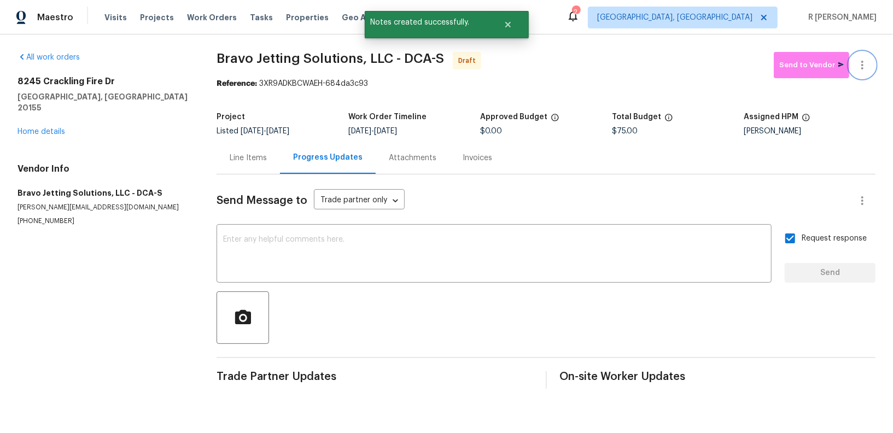
click at [859, 71] on icon "button" at bounding box center [861, 64] width 13 height 13
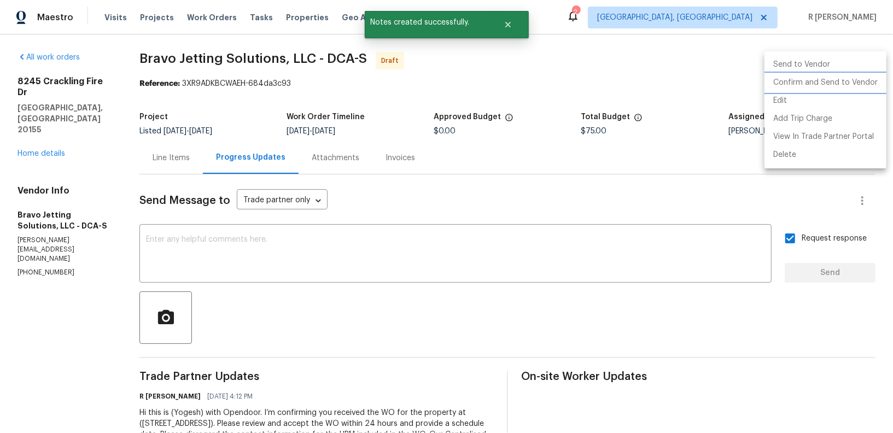
click at [830, 84] on li "Confirm and Send to Vendor" at bounding box center [825, 83] width 122 height 18
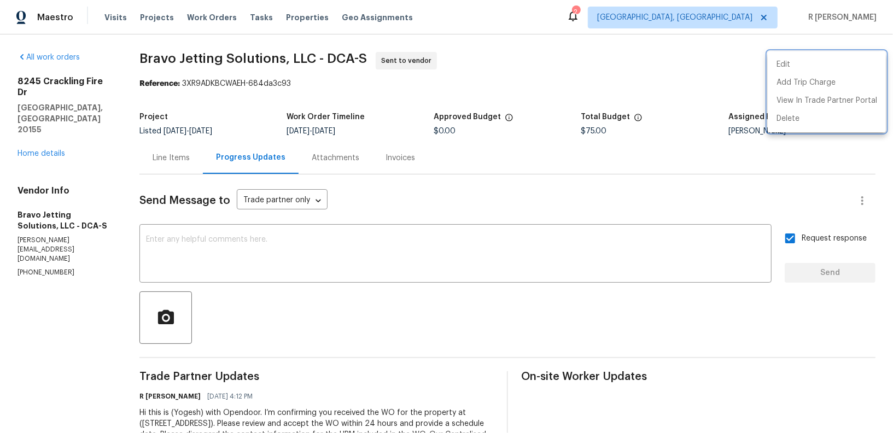
click at [320, 58] on div at bounding box center [446, 216] width 893 height 433
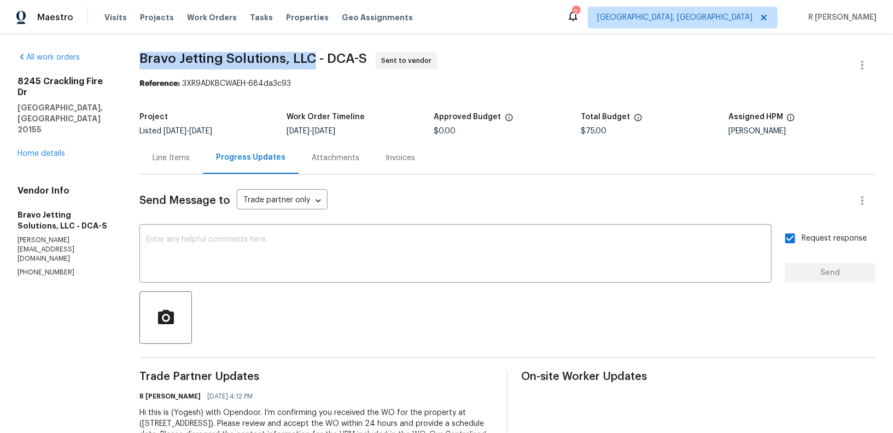
drag, startPoint x: 323, startPoint y: 62, endPoint x: 143, endPoint y: 56, distance: 179.9
click at [143, 56] on div "All work orders 8245 Crackling Fire Dr Gainesville, VA 20155 Home details Vendo…" at bounding box center [446, 257] width 893 height 447
copy span "Bravo Jetting Solutions, LLC"
click at [53, 124] on div "8245 Crackling Fire Dr Gainesville, VA 20155 Home details" at bounding box center [65, 117] width 96 height 83
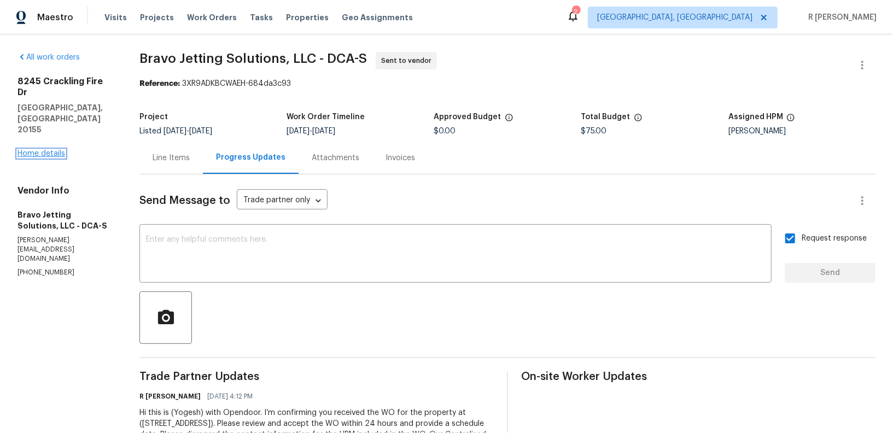
click at [43, 150] on link "Home details" at bounding box center [41, 154] width 48 height 8
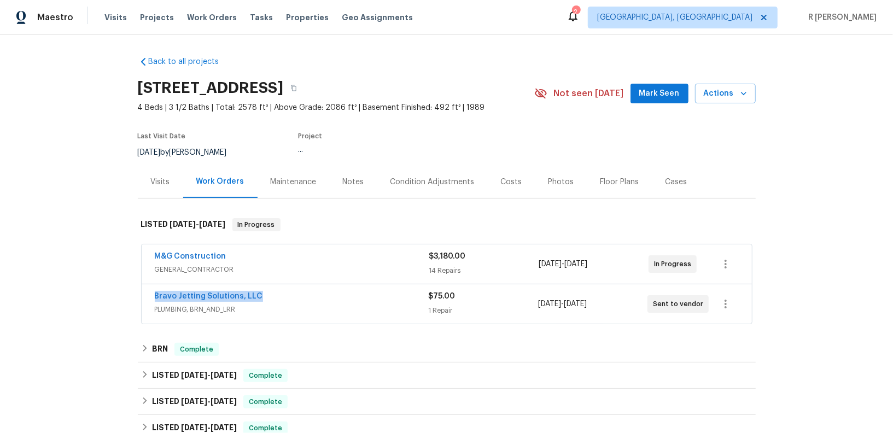
drag, startPoint x: 264, startPoint y: 294, endPoint x: 130, endPoint y: 289, distance: 134.0
click at [130, 289] on div "Back to all projects 8245 Crackling Fire Dr, Gainesville, VA 20155 4 Beds | 3 1…" at bounding box center [446, 233] width 893 height 399
copy link "Bravo Jetting Solutions, LLC"
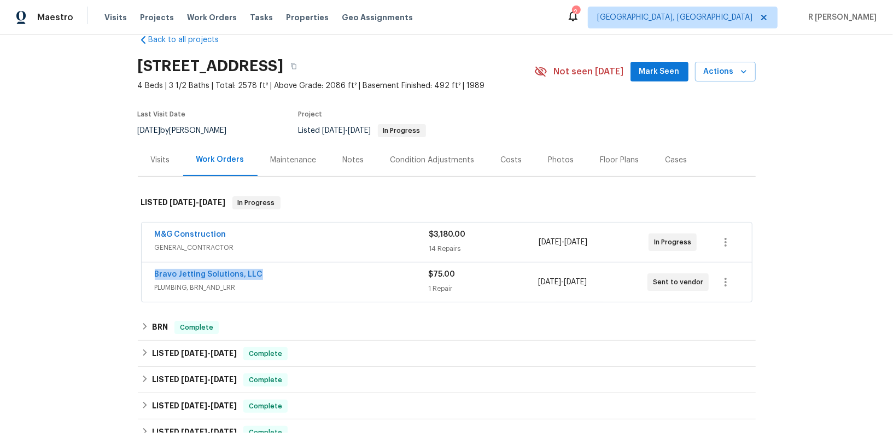
scroll to position [25, 0]
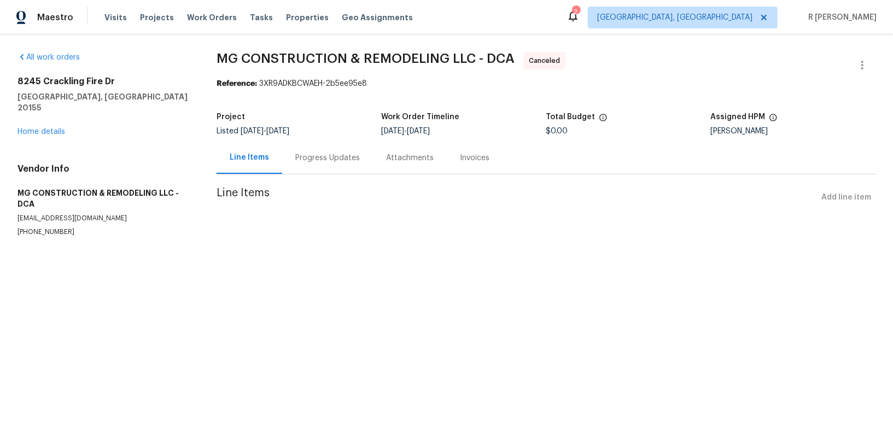
click at [319, 160] on div "Progress Updates" at bounding box center [327, 158] width 65 height 11
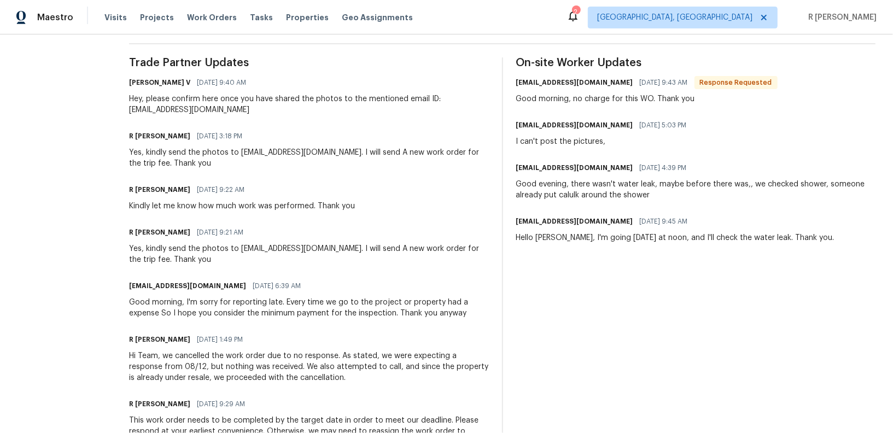
scroll to position [434, 0]
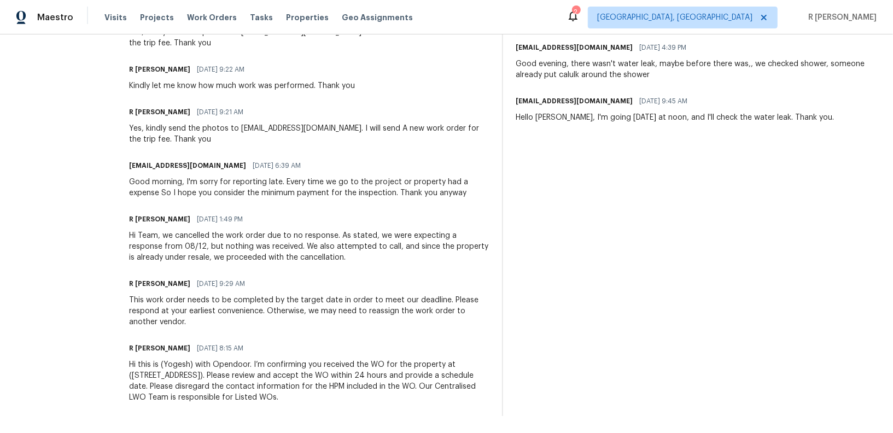
click at [276, 330] on div "Trade Partner Updates [PERSON_NAME] V [DATE] 9:40 AM Hey, please confirm here o…" at bounding box center [309, 176] width 360 height 479
click at [692, 122] on div "Hello Yoges, I'm going tomorrow at noon, and I'll check the water leak. Thank y…" at bounding box center [675, 117] width 318 height 11
click at [278, 309] on div "This work order needs to be completed by the target date in order to meet our d…" at bounding box center [309, 311] width 360 height 33
click at [279, 309] on div "This work order needs to be completed by the target date in order to meet our d…" at bounding box center [309, 311] width 360 height 33
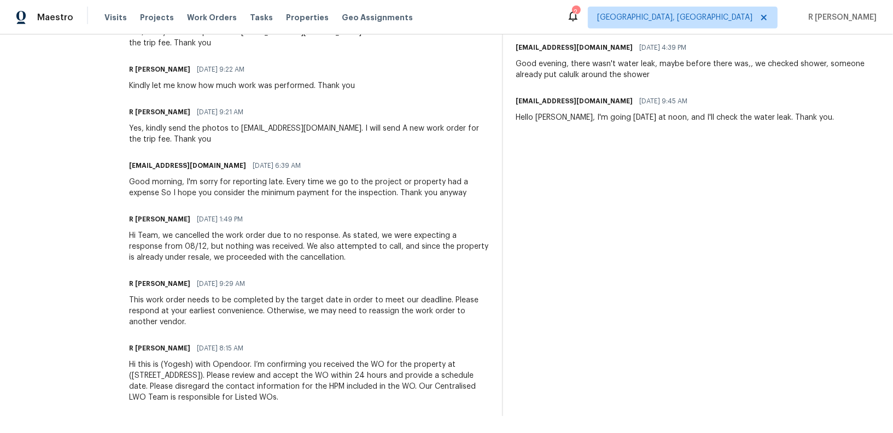
click at [279, 309] on div "This work order needs to be completed by the target date in order to meet our d…" at bounding box center [309, 311] width 360 height 33
click at [605, 54] on div "mgconstructionremodeling75@gmail.com 08/13/2025 4:39 PM" at bounding box center [696, 47] width 360 height 15
click at [595, 73] on div "Good evening, there wasn't water leak, maybe before there was,, we checked show…" at bounding box center [696, 69] width 360 height 22
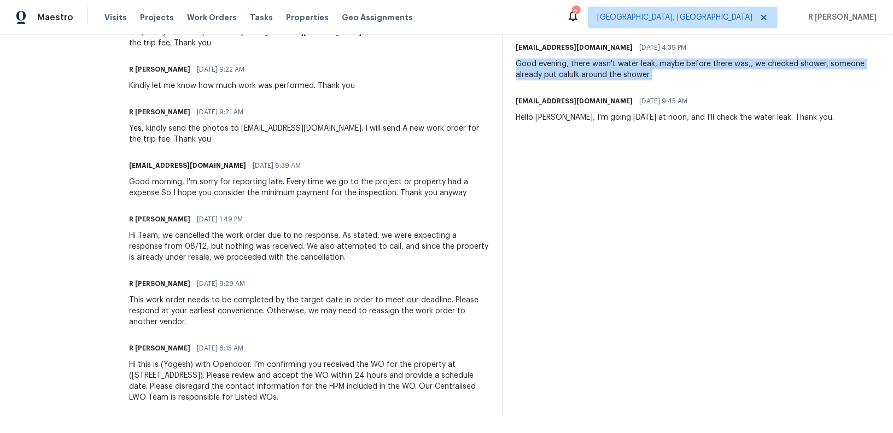
click at [595, 73] on div "Good evening, there wasn't water leak, maybe before there was,, we checked show…" at bounding box center [696, 69] width 360 height 22
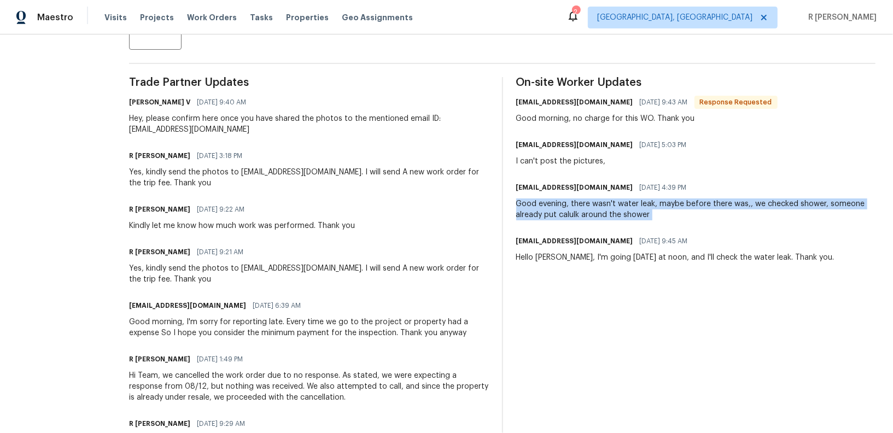
scroll to position [0, 0]
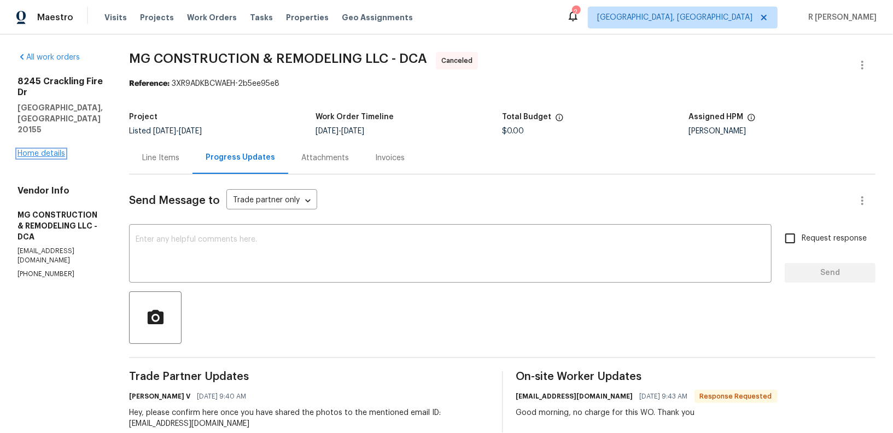
click at [49, 150] on link "Home details" at bounding box center [41, 154] width 48 height 8
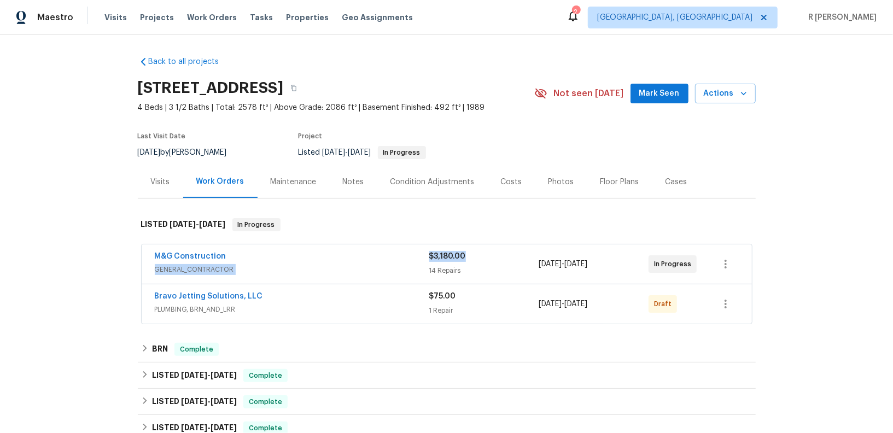
drag, startPoint x: 477, startPoint y: 255, endPoint x: 364, endPoint y: 255, distance: 113.2
click at [364, 255] on div "M&G Construction GENERAL_CONTRACTOR $3,180.00 14 Repairs 8/28/2025 - 9/4/2025 I…" at bounding box center [434, 264] width 558 height 26
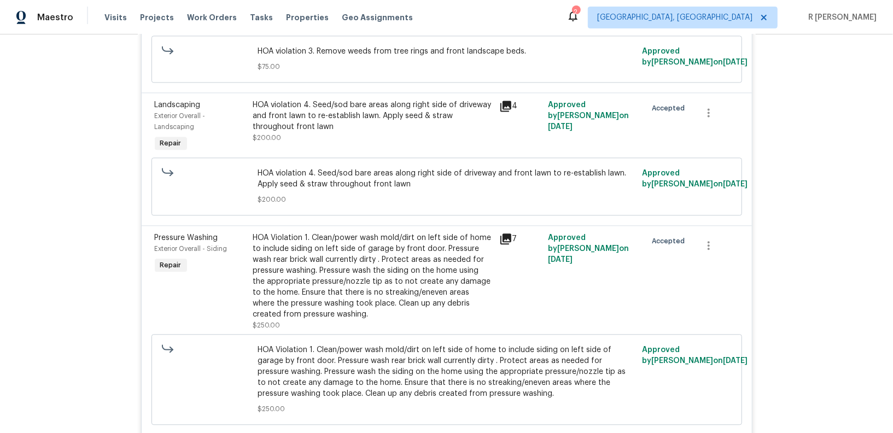
scroll to position [1147, 0]
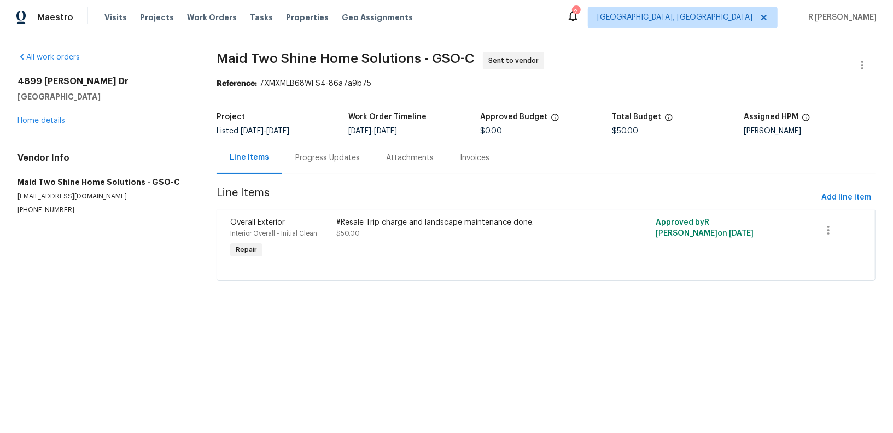
click at [297, 159] on div "Progress Updates" at bounding box center [327, 158] width 65 height 11
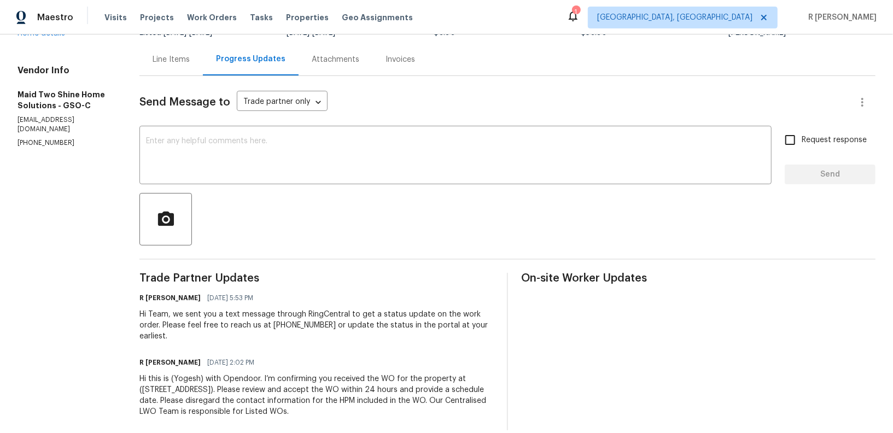
scroll to position [113, 0]
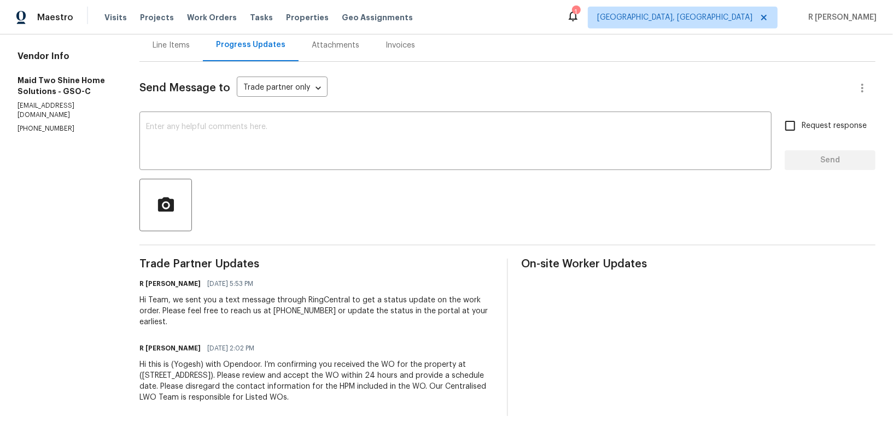
click at [328, 297] on div "Hi Team, we sent you a text message through RingCentral to get a status update …" at bounding box center [316, 311] width 354 height 33
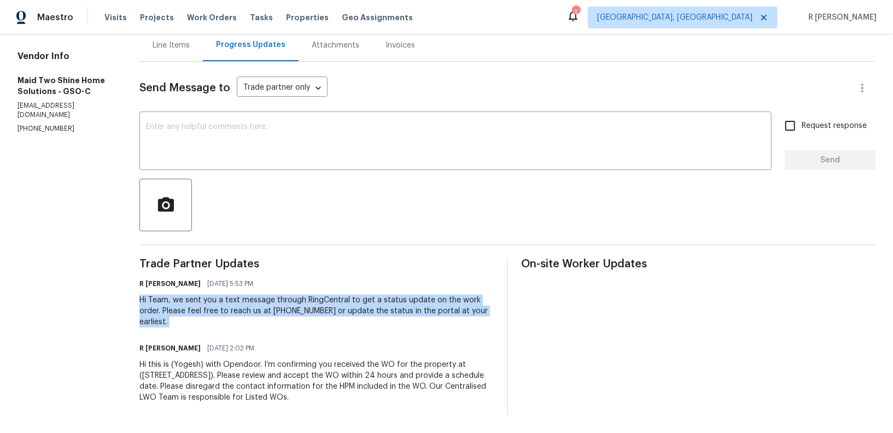
copy div "Hi Team, we sent you a text message through RingCentral to get a status update …"
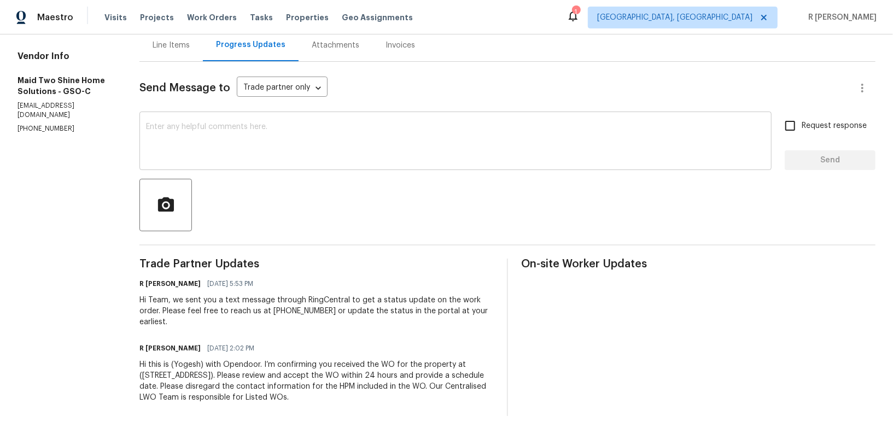
click at [380, 142] on textarea at bounding box center [455, 142] width 619 height 38
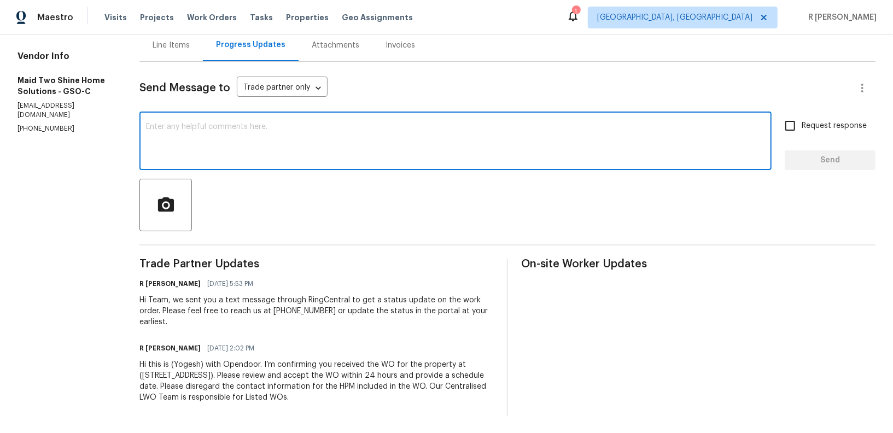
paste textarea "Hi Team, we sent you a text message through RingCentral to get a status update …"
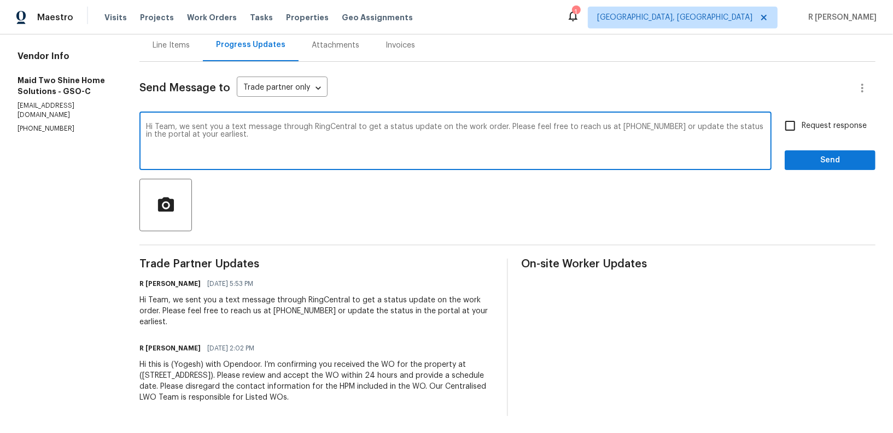
type textarea "Hi Team, we sent you a text message through RingCentral to get a status update …"
click at [837, 152] on button "Send" at bounding box center [829, 160] width 91 height 20
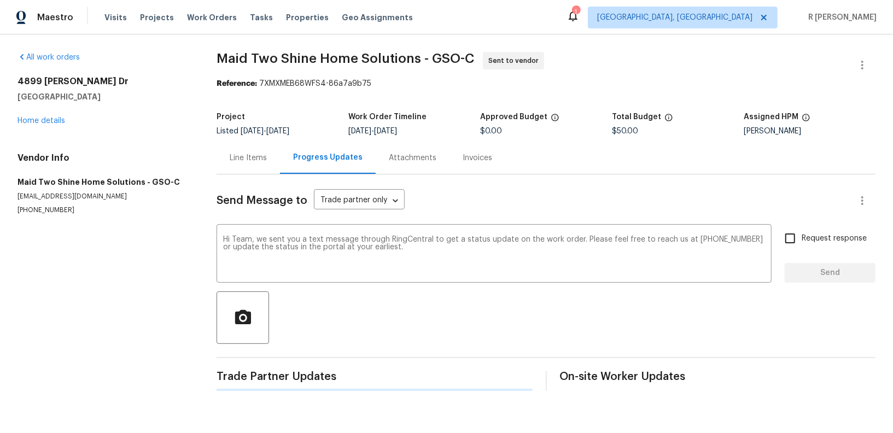
scroll to position [0, 0]
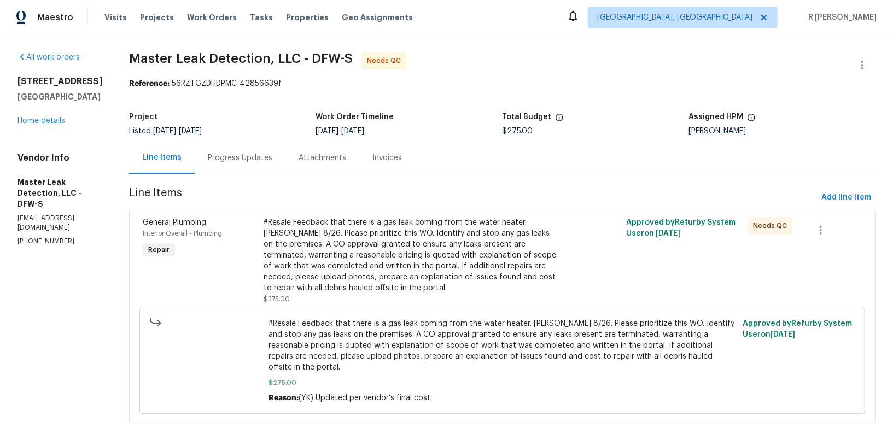
click at [246, 167] on div "Progress Updates" at bounding box center [240, 158] width 91 height 32
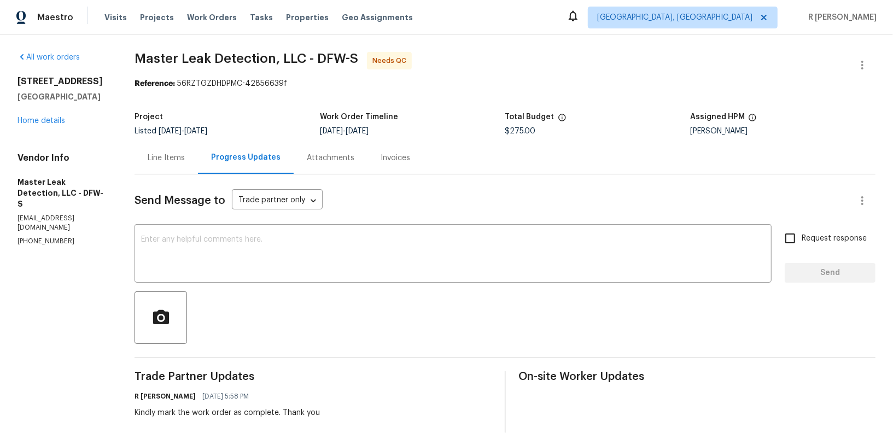
click at [183, 160] on div "Line Items" at bounding box center [166, 158] width 37 height 11
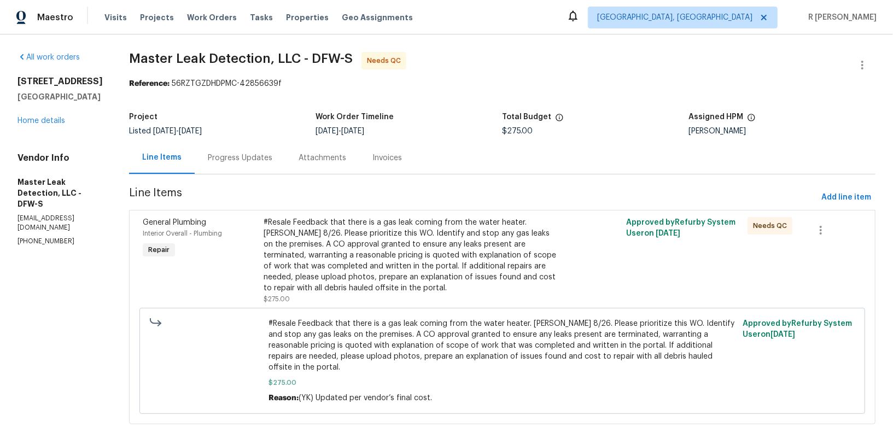
scroll to position [21, 0]
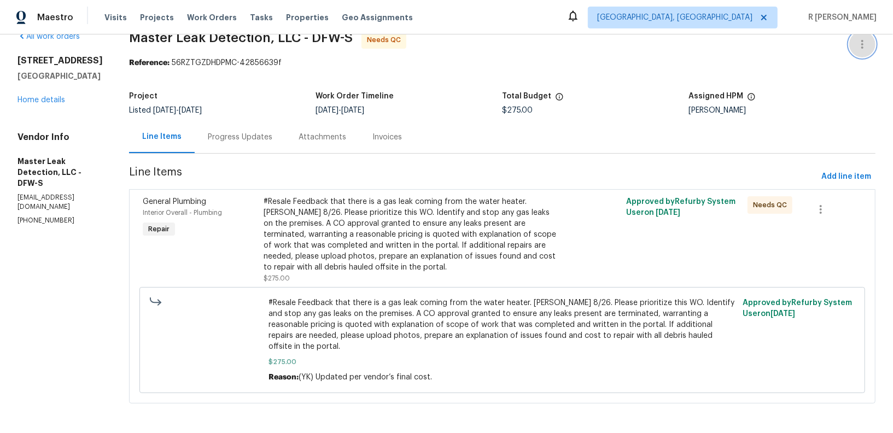
click at [868, 40] on icon "button" at bounding box center [861, 44] width 13 height 13
click at [801, 46] on li "Edit" at bounding box center [826, 43] width 118 height 18
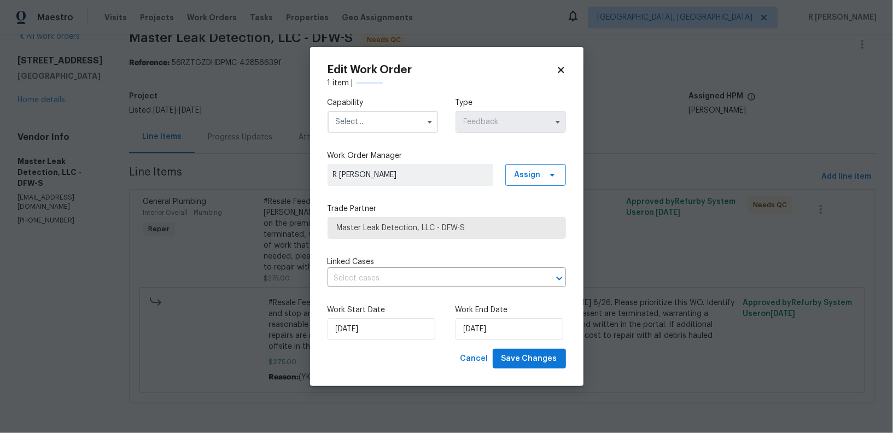
scroll to position [17, 0]
click at [337, 136] on div "Capability Type Feedback" at bounding box center [446, 115] width 238 height 53
click at [354, 123] on input "text" at bounding box center [382, 122] width 110 height 22
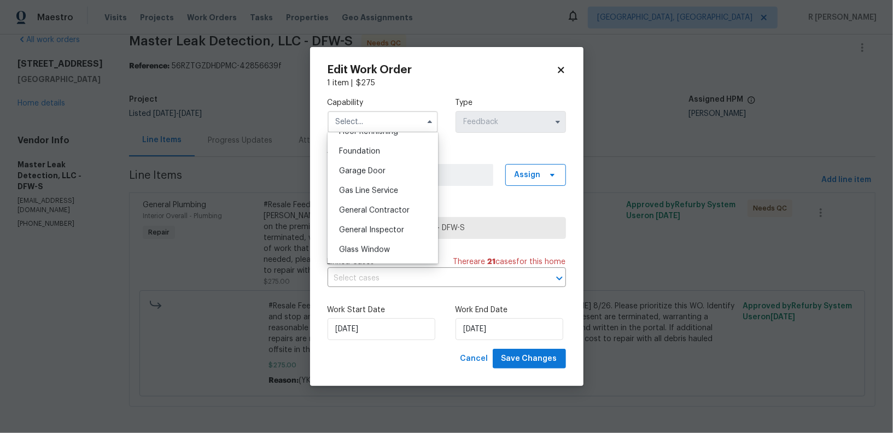
scroll to position [462, 0]
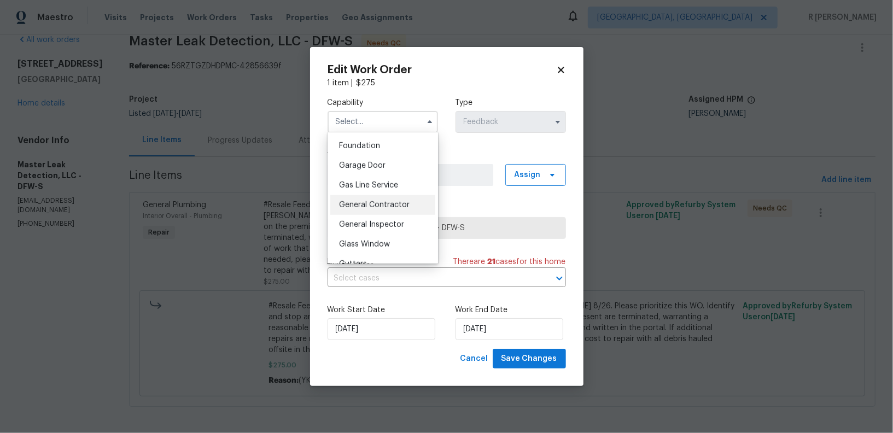
click at [382, 205] on span "General Contractor" at bounding box center [374, 205] width 71 height 8
type input "General Contractor"
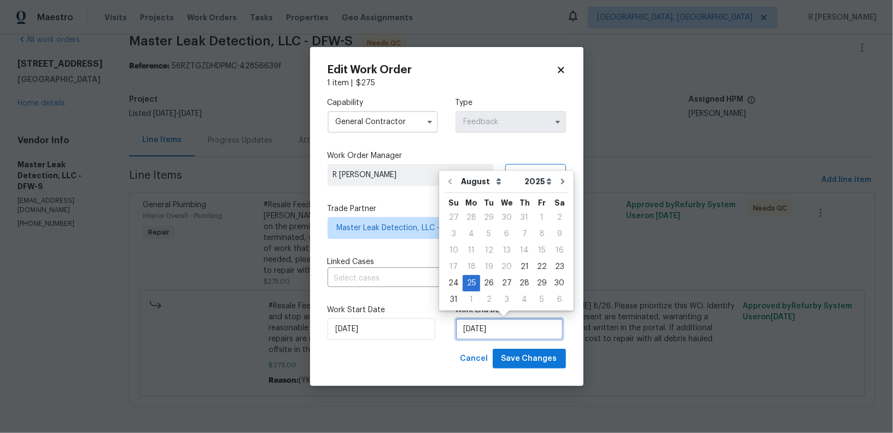
click at [488, 330] on input "25/08/2025" at bounding box center [509, 329] width 108 height 22
click at [525, 288] on div "28" at bounding box center [523, 283] width 17 height 15
type input "28/08/2025"
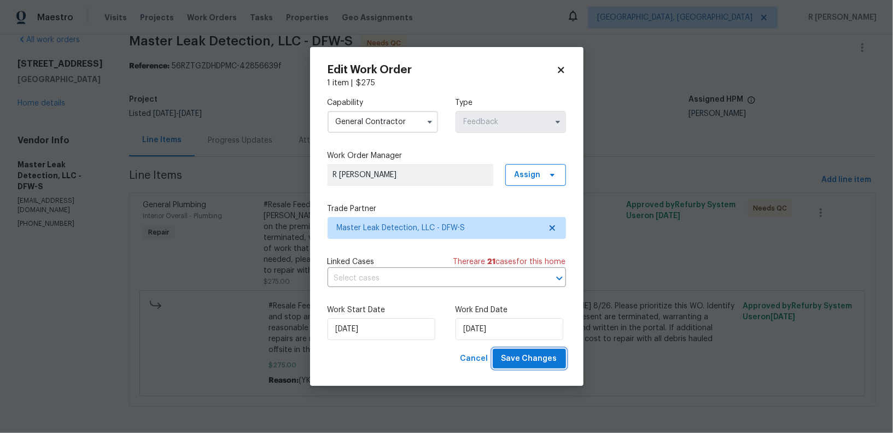
click at [537, 366] on button "Save Changes" at bounding box center [529, 359] width 73 height 20
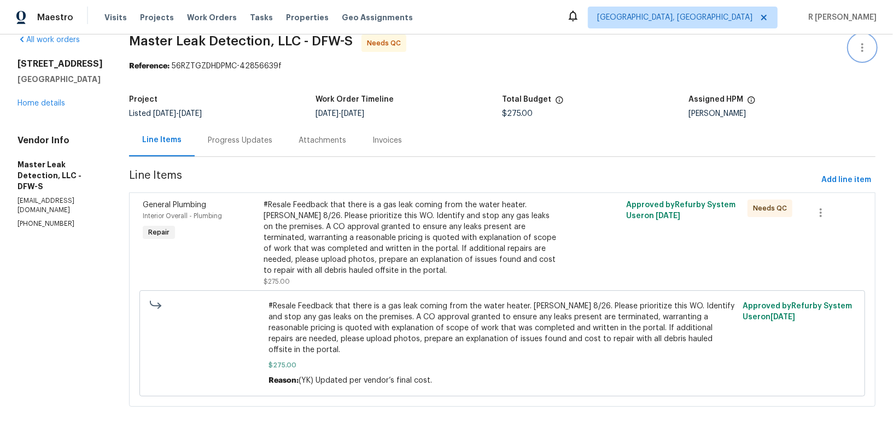
click at [867, 38] on button "button" at bounding box center [862, 47] width 26 height 26
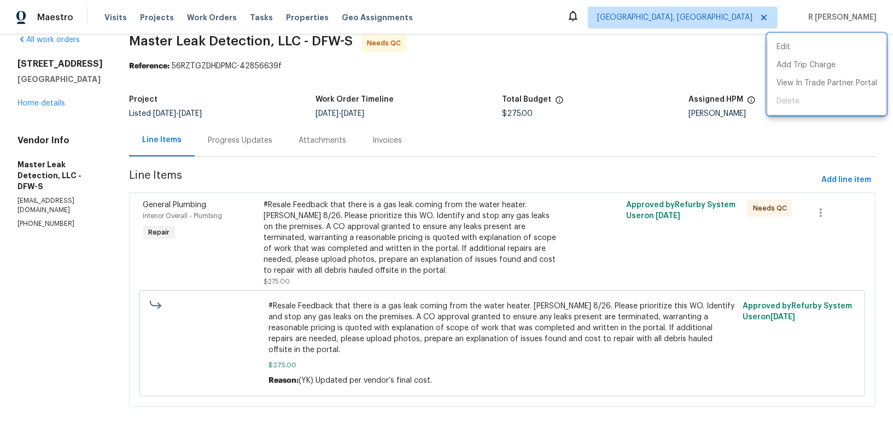
click at [867, 38] on div "Edit Add Trip Charge View In Trade Partner Portal Delete" at bounding box center [446, 216] width 893 height 433
click at [801, 46] on li "Edit" at bounding box center [826, 47] width 118 height 18
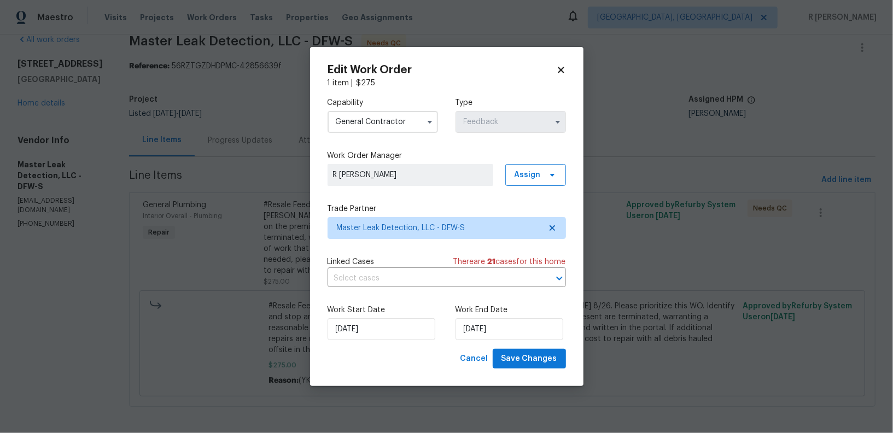
click at [401, 113] on input "General Contractor" at bounding box center [382, 122] width 110 height 22
click at [446, 94] on div "Capability General Contractor Agent Appliance Bathtub Resurfacing BRN And Lrr B…" at bounding box center [446, 115] width 238 height 53
click at [360, 330] on input "21/08/2025" at bounding box center [381, 329] width 108 height 22
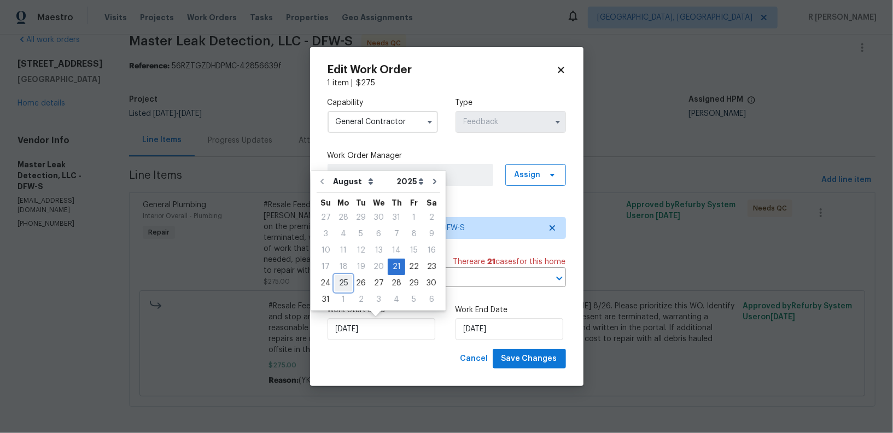
click at [344, 282] on div "25" at bounding box center [343, 283] width 17 height 15
type input "25/08/2025"
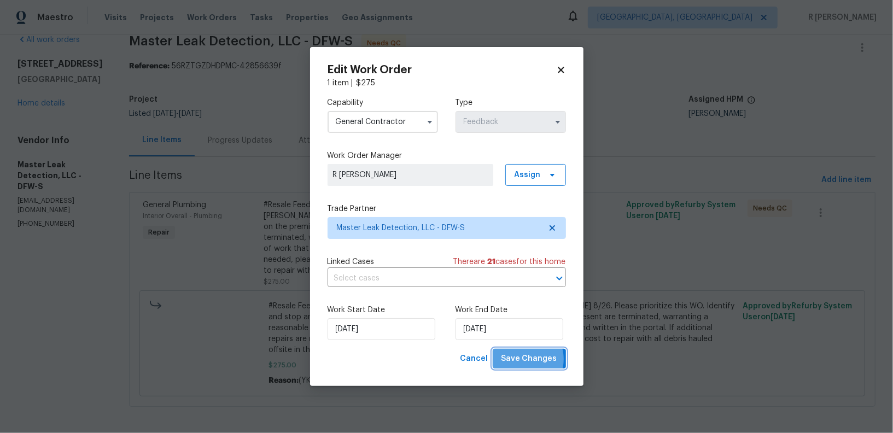
click at [528, 360] on span "Save Changes" at bounding box center [529, 359] width 56 height 14
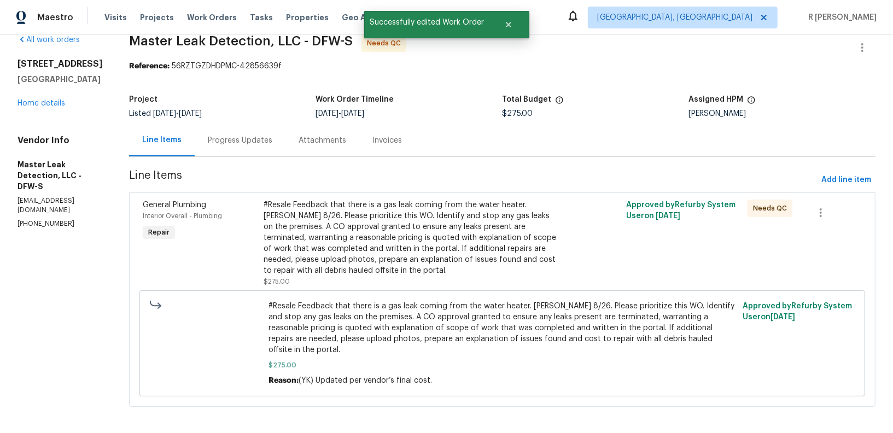
scroll to position [0, 0]
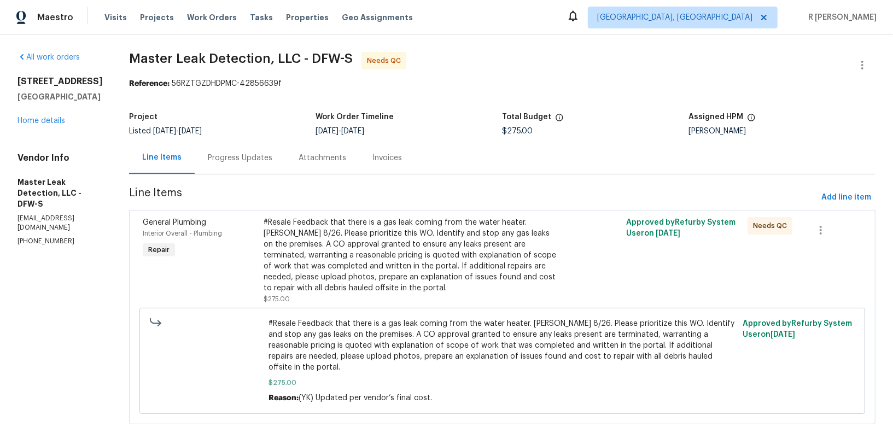
click at [405, 265] on div "#Resale Feedback that there is a gas leak coming from the water heater. [PERSON…" at bounding box center [411, 255] width 296 height 77
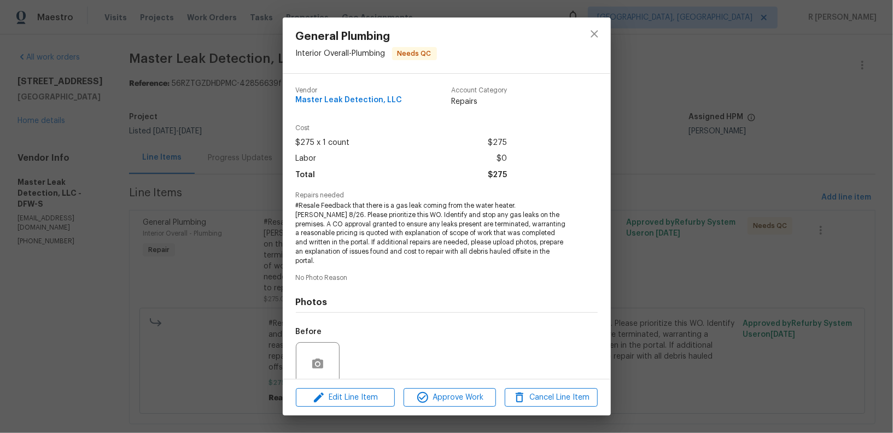
scroll to position [80, 0]
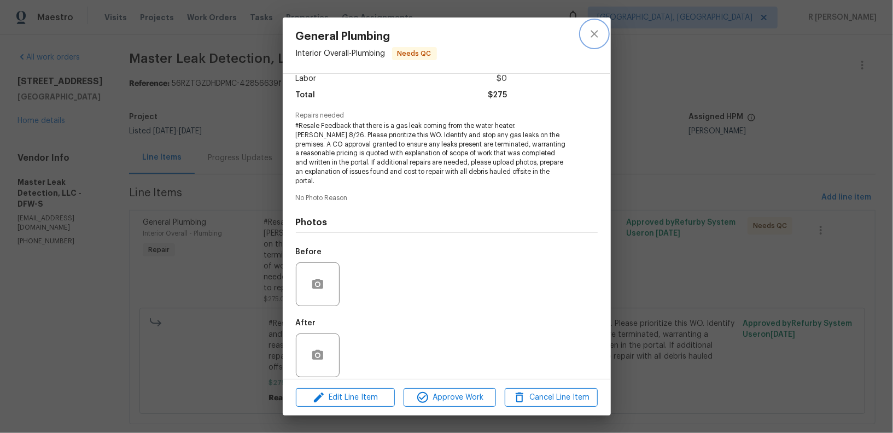
click at [588, 28] on icon "close" at bounding box center [594, 33] width 13 height 13
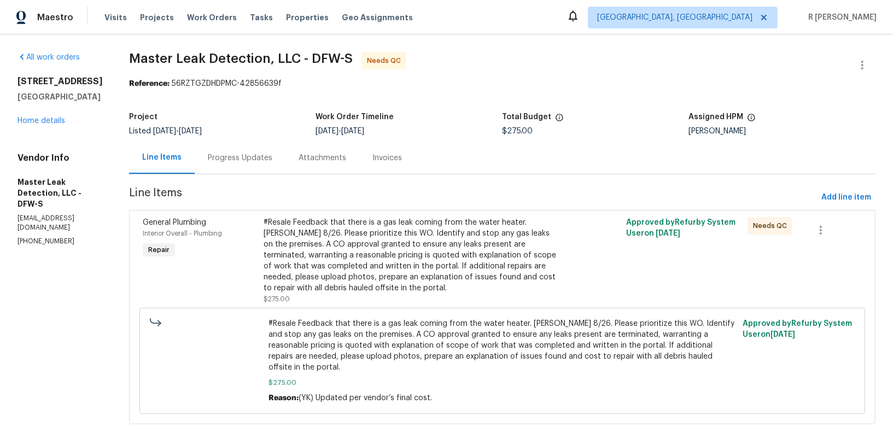
click at [271, 146] on div "Progress Updates" at bounding box center [240, 158] width 91 height 32
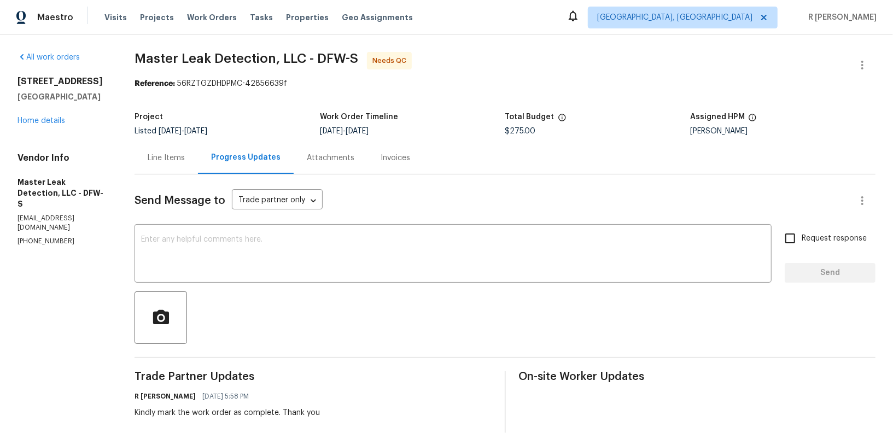
click at [163, 158] on div "Line Items" at bounding box center [166, 158] width 37 height 11
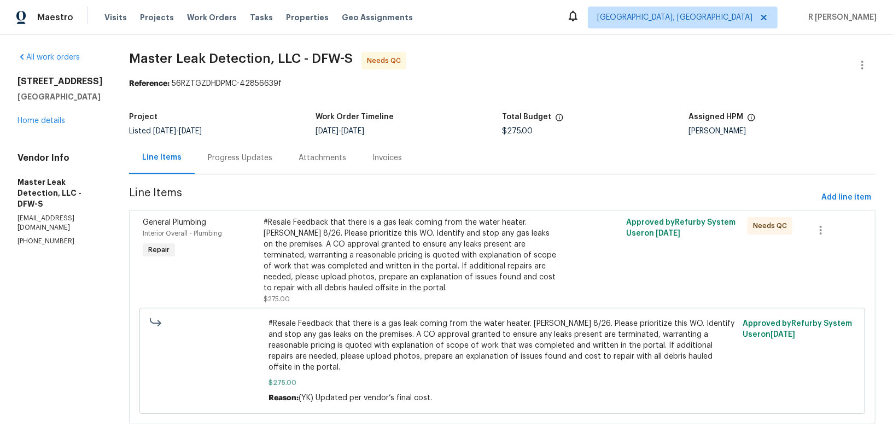
click at [394, 230] on div "#Resale Feedback that there is a gas leak coming from the water heater. [PERSON…" at bounding box center [411, 255] width 296 height 77
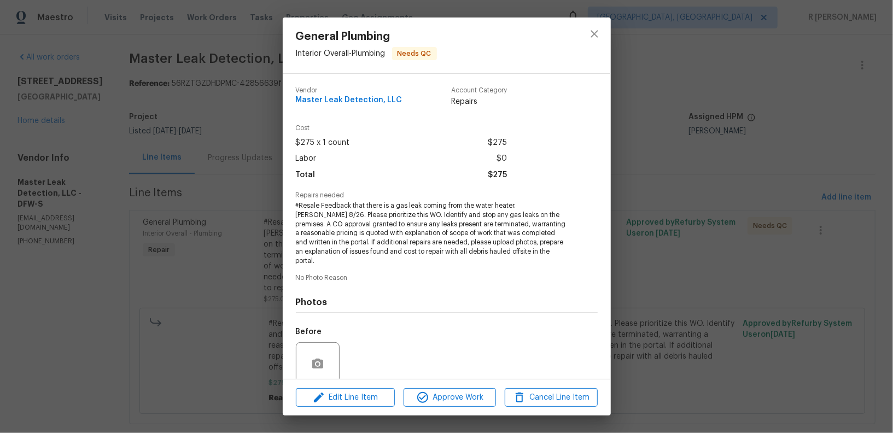
scroll to position [80, 0]
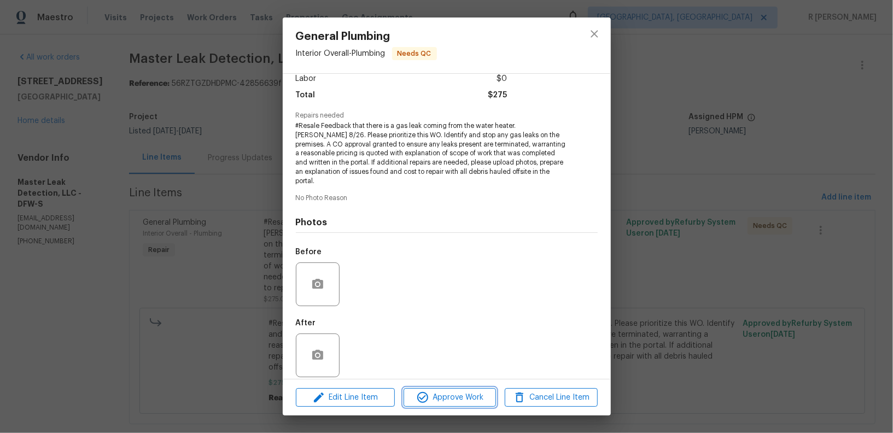
click at [449, 406] on button "Approve Work" at bounding box center [449, 397] width 92 height 19
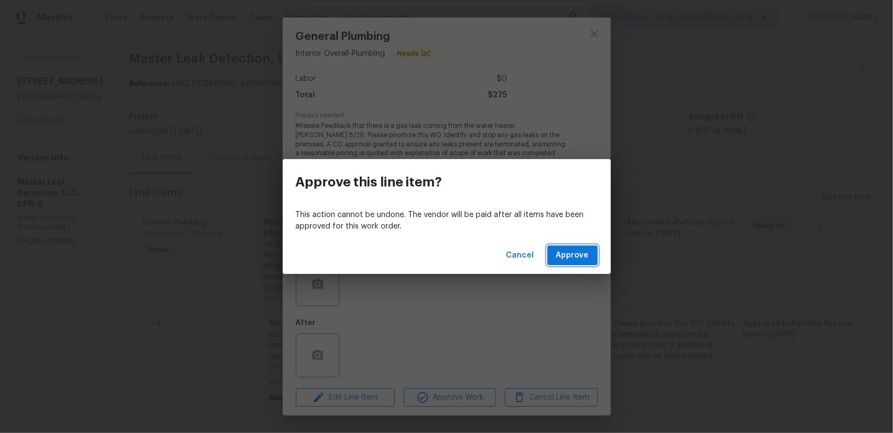
click at [583, 255] on span "Approve" at bounding box center [572, 256] width 33 height 14
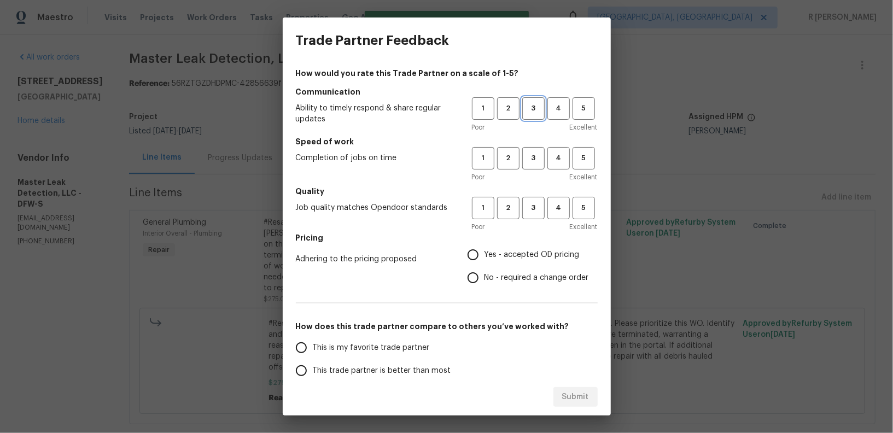
click at [535, 109] on span "3" at bounding box center [533, 108] width 20 height 13
click at [534, 161] on span "3" at bounding box center [533, 158] width 20 height 13
click at [531, 206] on span "3" at bounding box center [533, 208] width 20 height 13
click at [505, 265] on label "Yes - accepted OD pricing" at bounding box center [524, 254] width 127 height 23
click at [484, 265] on input "Yes - accepted OD pricing" at bounding box center [472, 254] width 23 height 23
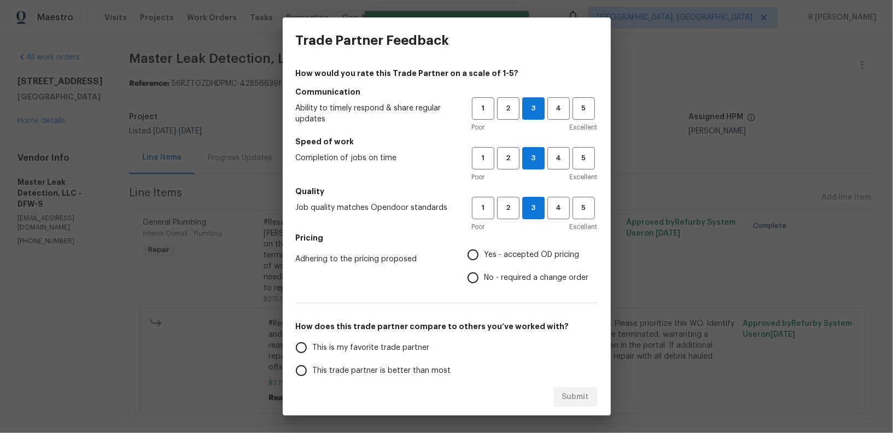
radio input "true"
click at [492, 280] on span "No - required a change order" at bounding box center [536, 277] width 104 height 11
click at [484, 280] on input "No - required a change order" at bounding box center [472, 277] width 23 height 23
radio input "true"
click at [384, 370] on span "This trade partner is better than most" at bounding box center [382, 370] width 138 height 11
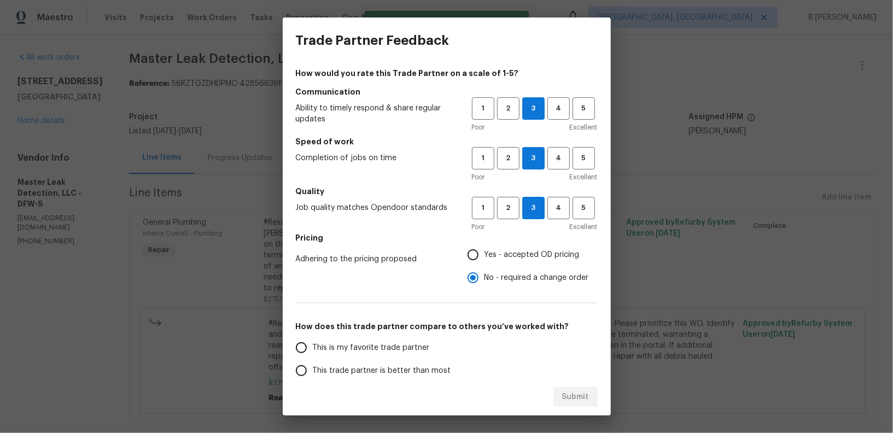
click at [313, 370] on input "This trade partner is better than most" at bounding box center [301, 370] width 23 height 23
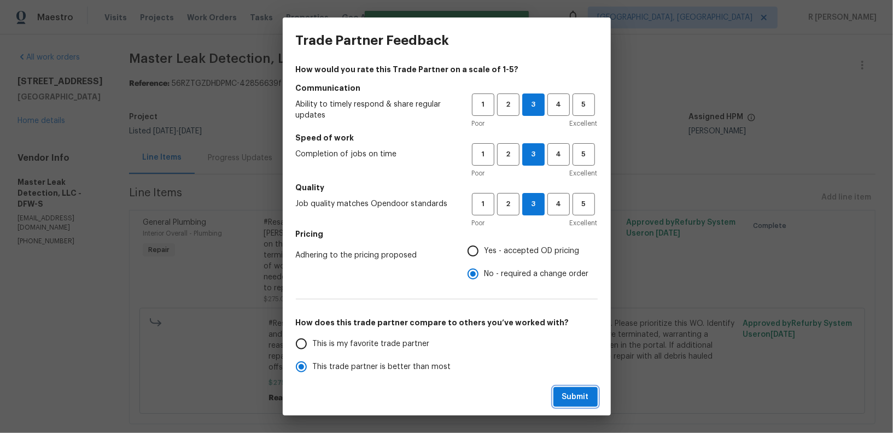
click at [581, 394] on span "Submit" at bounding box center [575, 397] width 27 height 14
radio input "true"
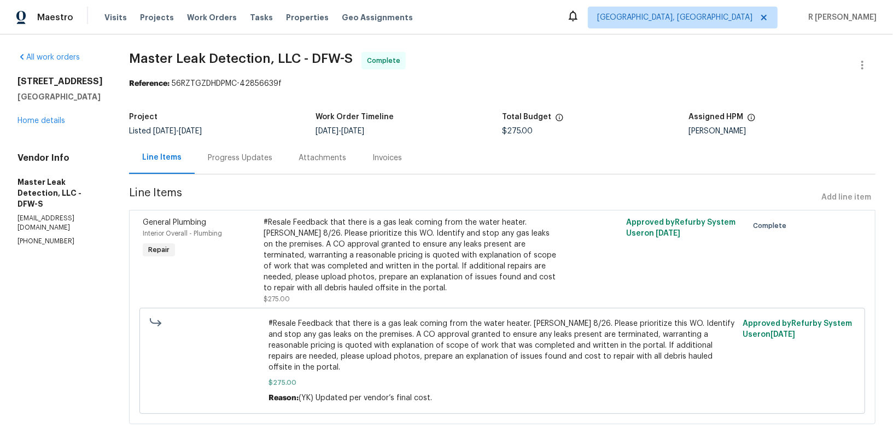
click at [350, 236] on div "#Resale Feedback that there is a gas leak coming from the water heater. [PERSON…" at bounding box center [411, 255] width 296 height 77
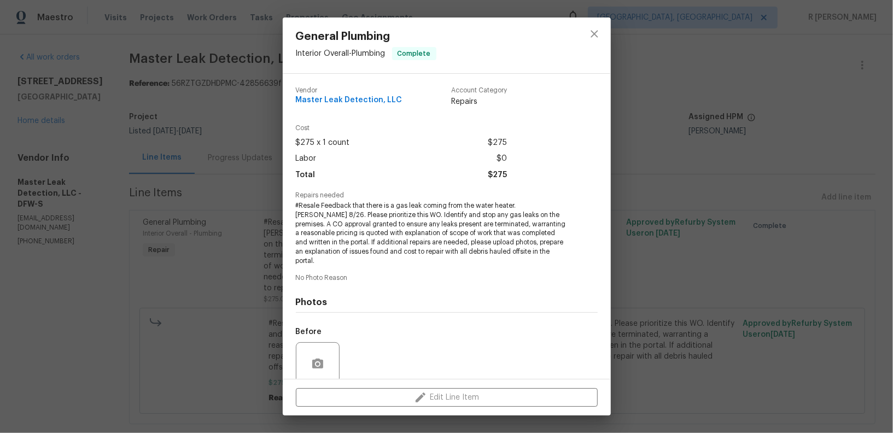
click at [359, 218] on span "#Resale Feedback that there is a gas leak coming from the water heater. [PERSON…" at bounding box center [432, 233] width 272 height 65
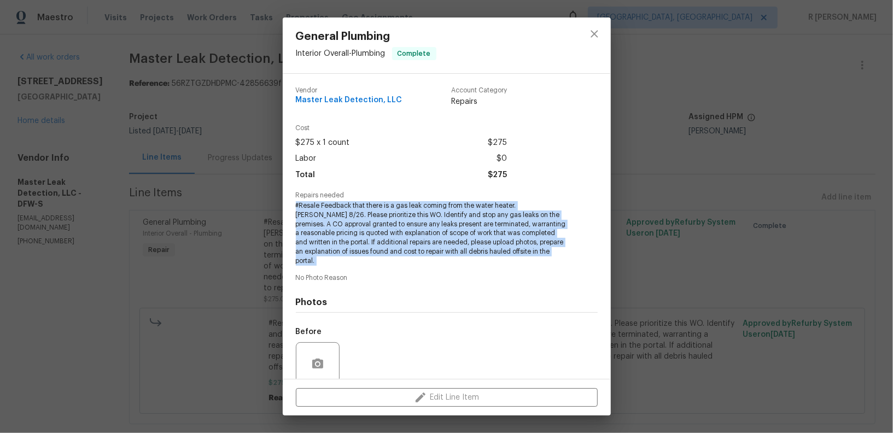
click at [359, 218] on span "#Resale Feedback that there is a gas leak coming from the water heater. [PERSON…" at bounding box center [432, 233] width 272 height 65
copy span "#Resale Feedback that there is a gas leak coming from the water heater. [PERSON…"
